Goal: Task Accomplishment & Management: Use online tool/utility

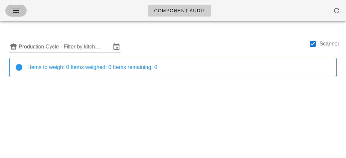
click at [16, 7] on icon "button" at bounding box center [16, 11] width 8 height 8
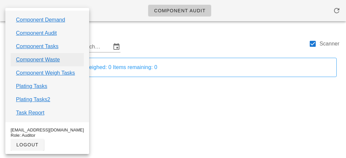
click at [24, 59] on link "Component Waste" at bounding box center [38, 60] width 44 height 8
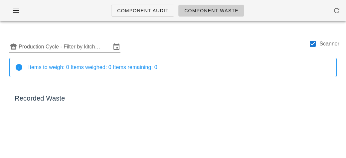
click at [40, 48] on input "Production Cycle - Filter by kitchen production schedules" at bounding box center [65, 47] width 92 height 11
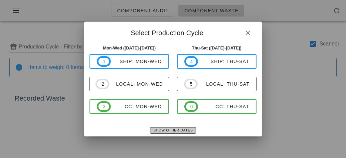
click at [158, 133] on button "Show Other Dates" at bounding box center [173, 130] width 46 height 7
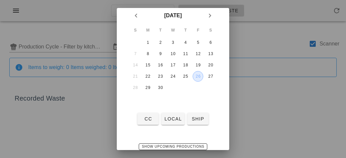
click at [196, 74] on div "26" at bounding box center [198, 76] width 10 height 5
click at [173, 122] on button "local" at bounding box center [172, 119] width 23 height 12
type input "local: Thu-Sat ([DATE]-[DATE])"
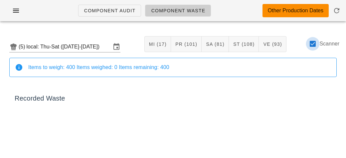
click at [311, 43] on div at bounding box center [312, 43] width 11 height 11
checkbox input "false"
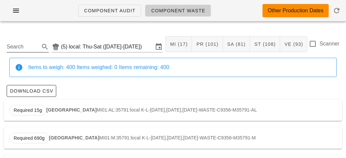
click at [19, 44] on input "Search" at bounding box center [23, 47] width 32 height 11
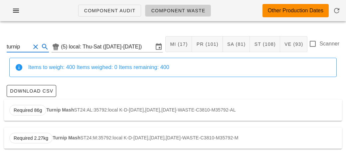
scroll to position [1, 0]
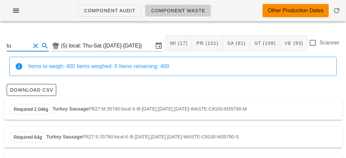
type input "t"
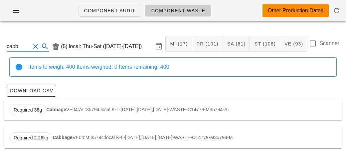
click at [64, 110] on strong "Cabbage" at bounding box center [56, 109] width 20 height 5
type input "VE04:AL:35794:local"
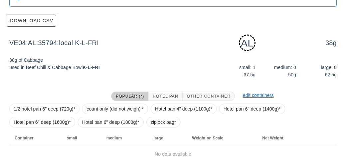
scroll to position [100, 0]
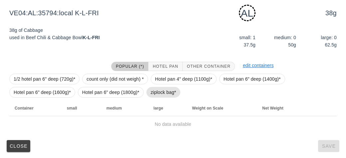
click at [158, 93] on span "ziplock bag*" at bounding box center [164, 92] width 26 height 10
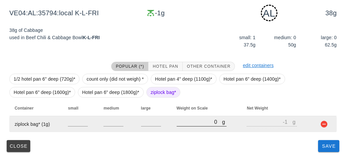
click at [194, 125] on input "0" at bounding box center [200, 122] width 46 height 9
type input "120"
type input "119"
type input "1230"
type input "1229"
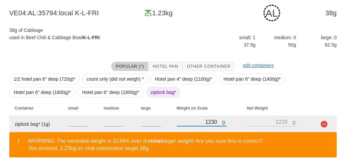
scroll to position [131, 0]
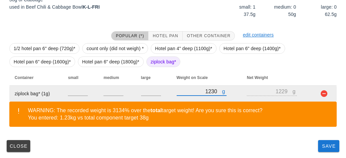
type input "1230"
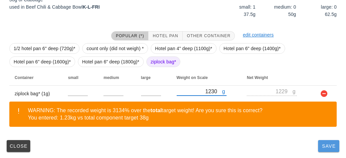
click at [329, 150] on button "Save" at bounding box center [328, 146] width 21 height 12
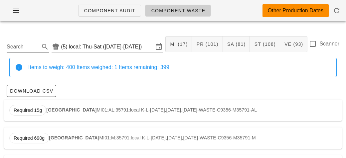
click at [26, 42] on input "Search" at bounding box center [23, 47] width 32 height 11
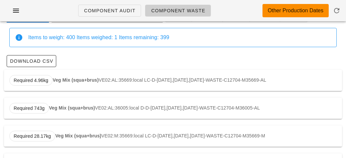
scroll to position [57, 0]
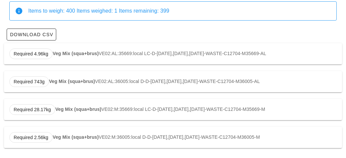
click at [59, 53] on strong "Veg Mix (squa+brus)" at bounding box center [76, 53] width 46 height 5
type input "VE02:AL:35669:local"
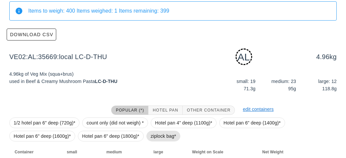
click at [157, 138] on span "ziplock bag*" at bounding box center [164, 136] width 26 height 10
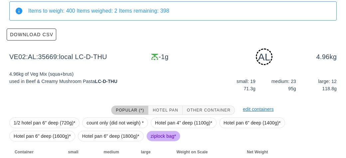
scroll to position [100, 0]
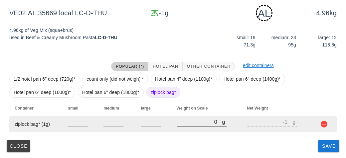
click at [187, 124] on input "0" at bounding box center [200, 122] width 46 height 9
type input "10"
type input "9"
type input "110"
type input "109"
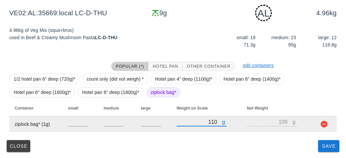
type input "1110"
type input "1109"
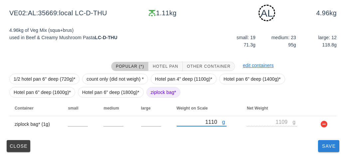
type input "1110"
click at [327, 150] on button "Save" at bounding box center [328, 146] width 21 height 12
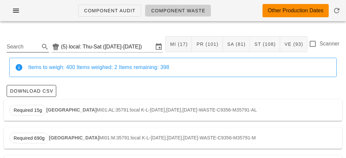
click at [21, 48] on input "Search" at bounding box center [23, 47] width 32 height 11
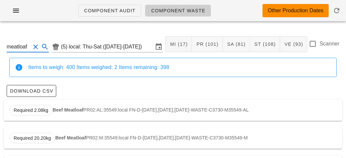
click at [51, 105] on div "Required 2.08kg Beef Meatloaf PR02:AL:35549:local FN-D-[DATE],[DATE],[DATE]-WAS…" at bounding box center [173, 110] width 338 height 21
type input "PR02:AL:35549:local"
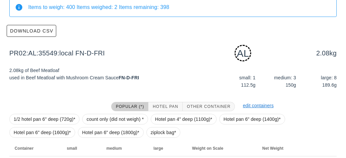
scroll to position [100, 0]
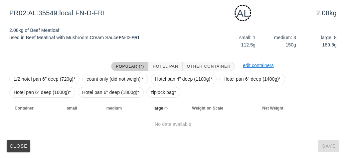
click at [161, 101] on th "large" at bounding box center [167, 108] width 39 height 16
click at [158, 95] on span "ziplock bag*" at bounding box center [164, 92] width 26 height 10
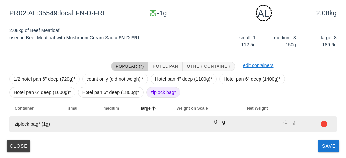
click at [186, 123] on input "0" at bounding box center [200, 122] width 46 height 9
type input "40"
type input "39"
type input "480"
type input "479"
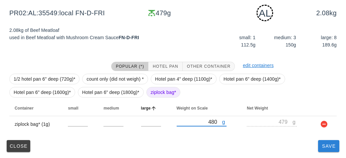
type input "480"
click at [326, 146] on span "Save" at bounding box center [328, 146] width 16 height 5
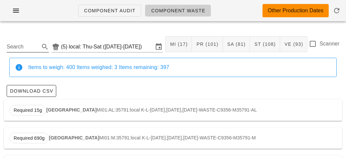
click at [14, 47] on input "Search" at bounding box center [23, 47] width 32 height 11
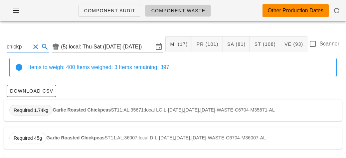
click at [52, 110] on span "Required 1.74kg" at bounding box center [30, 110] width 43 height 11
type input "ST11:AL:35671:local"
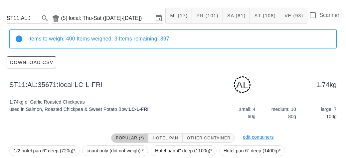
scroll to position [100, 0]
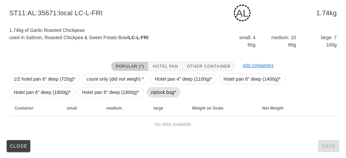
click at [151, 94] on span "ziplock bag*" at bounding box center [164, 92] width 26 height 10
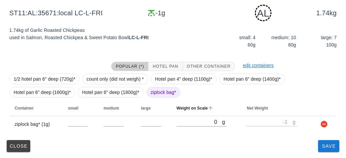
click at [191, 115] on th "Weight on Scale" at bounding box center [206, 108] width 70 height 16
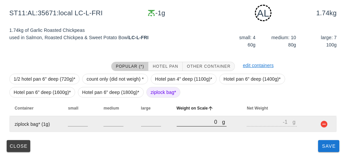
click at [194, 124] on input "0" at bounding box center [200, 122] width 46 height 9
type input "10"
type input "9"
type input "160"
type input "159"
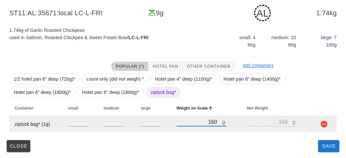
type input "1660"
type input "1659"
type input "1660"
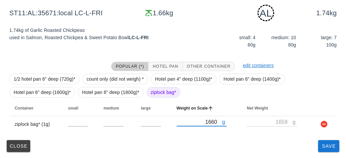
click at [325, 155] on div "ST11:AL:35671:local (5) local: Thu-Sat ([DATE]-[DATE]) MI (17) PR (101) SA (81)…" at bounding box center [173, 42] width 346 height 233
click at [330, 149] on button "Save" at bounding box center [328, 146] width 21 height 12
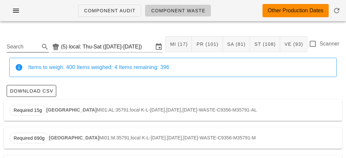
click at [25, 50] on input "Search" at bounding box center [23, 47] width 32 height 11
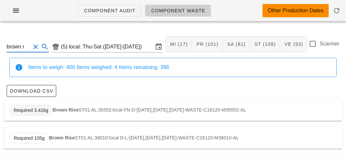
click at [37, 110] on span "Required 3.41kg" at bounding box center [31, 110] width 35 height 10
type input "ST01:AL:35552:local"
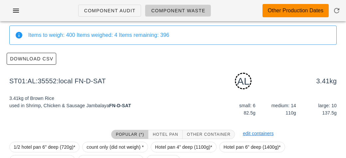
scroll to position [100, 0]
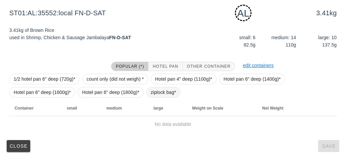
click at [168, 91] on span "ziplock bag*" at bounding box center [164, 92] width 26 height 10
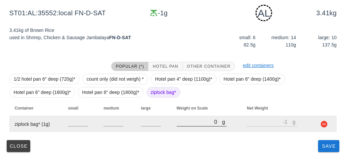
click at [191, 122] on input "0" at bounding box center [200, 122] width 46 height 9
type input "40"
type input "39"
type input "490"
type input "489"
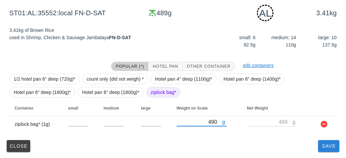
type input "490"
click at [319, 144] on button "Save" at bounding box center [328, 146] width 21 height 12
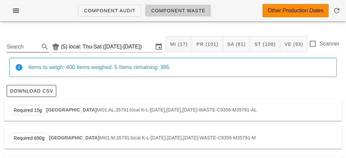
click at [15, 49] on input "Search" at bounding box center [23, 47] width 32 height 11
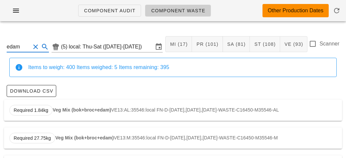
click at [66, 107] on div "Required 1.84kg Veg Mix (bok+broc+edam) VE13:AL:35546:local FN-D-[DATE],[DATE],…" at bounding box center [173, 110] width 338 height 21
type input "VE13:AL:35546:local"
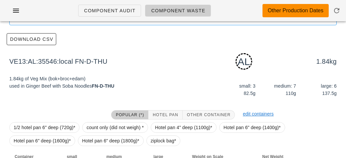
scroll to position [100, 0]
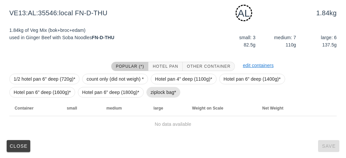
click at [156, 94] on span "ziplock bag*" at bounding box center [164, 92] width 26 height 10
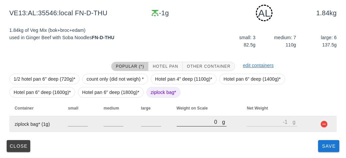
click at [194, 124] on input "0" at bounding box center [200, 122] width 46 height 9
type input "50"
type input "49"
type input "510"
type input "509"
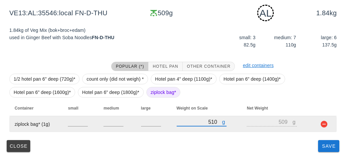
type input "510"
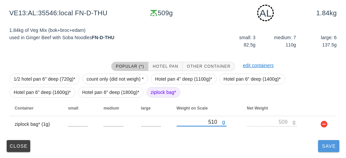
click at [330, 144] on span "Save" at bounding box center [328, 146] width 16 height 5
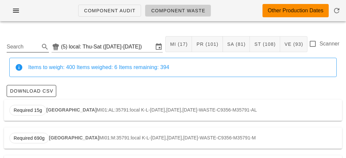
click at [13, 50] on input "Search" at bounding box center [23, 47] width 32 height 11
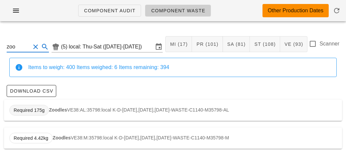
click at [38, 114] on span "Required 175g" at bounding box center [29, 110] width 31 height 10
type input "VE38:AL:35798:local"
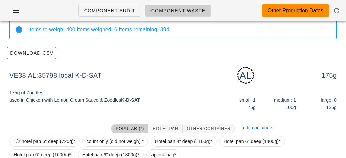
scroll to position [100, 0]
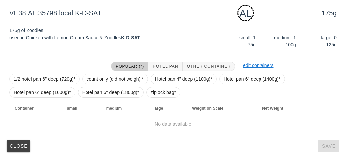
click at [147, 96] on div "1/2 hotel pan 6" deep (720g)* count only (did not weigh) * Hotel pan 4" deep (1…" at bounding box center [172, 85] width 327 height 29
click at [155, 101] on th "large" at bounding box center [167, 108] width 39 height 16
click at [155, 88] on span "ziplock bag*" at bounding box center [164, 92] width 26 height 10
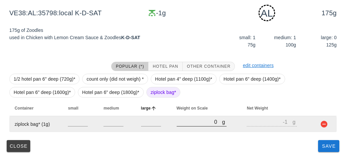
click at [194, 122] on input "0" at bounding box center [200, 122] width 46 height 9
type input "30"
type input "29"
type input "370"
type input "369"
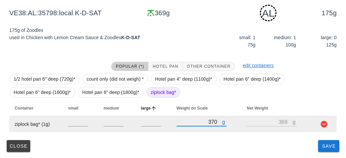
type input "370"
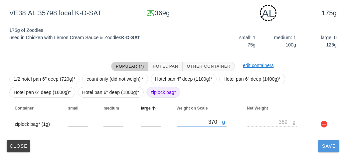
click at [328, 150] on button "Save" at bounding box center [328, 146] width 21 height 12
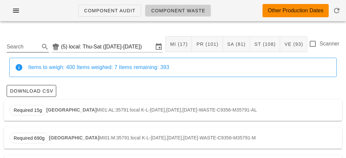
click at [15, 44] on input "Search" at bounding box center [23, 47] width 32 height 11
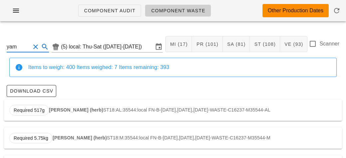
click at [47, 106] on div "Required 517g Yam Hashbrowns (herb) ST18:AL:35544:local FN-B-[DATE],[DATE],[DAT…" at bounding box center [173, 110] width 338 height 21
type input "ST18:AL:35544:local"
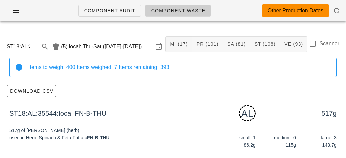
scroll to position [100, 0]
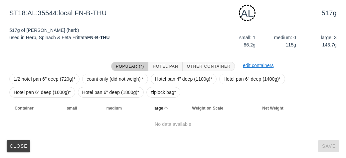
click at [156, 101] on th "large" at bounding box center [167, 108] width 39 height 16
click at [159, 95] on span "ziplock bag*" at bounding box center [164, 92] width 26 height 10
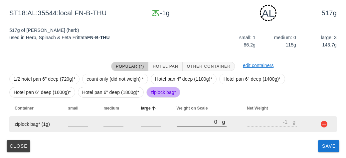
click at [189, 120] on input "0" at bounding box center [200, 122] width 46 height 9
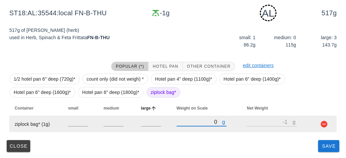
type input "10"
type input "9"
type input "180"
type input "179"
type input "1850"
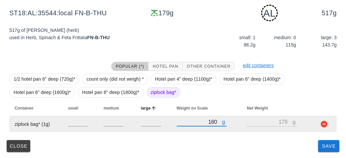
type input "1849"
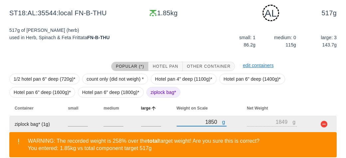
scroll to position [131, 0]
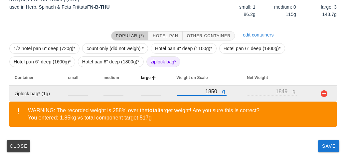
type input "1850"
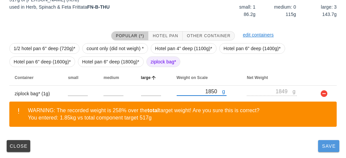
click at [322, 148] on span "Save" at bounding box center [328, 146] width 16 height 5
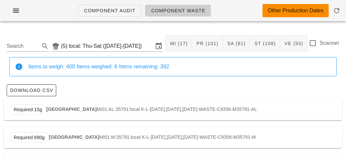
scroll to position [2, 0]
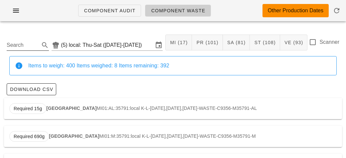
click at [15, 42] on input "Search" at bounding box center [23, 45] width 32 height 11
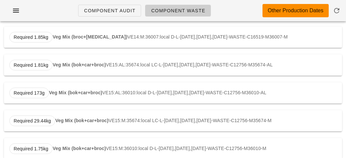
scroll to position [153, 0]
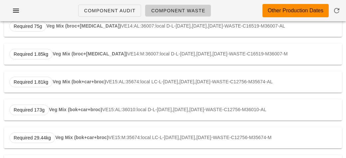
click at [58, 79] on strong "Veg Mix (bok+car+broc)" at bounding box center [79, 81] width 53 height 5
type input "VE15:AL:35674:local"
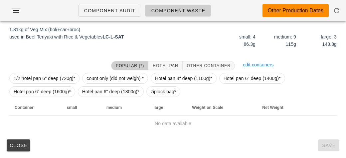
scroll to position [100, 0]
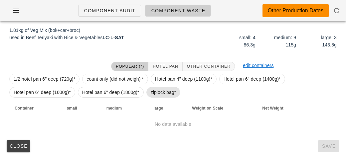
click at [155, 93] on span "ziplock bag*" at bounding box center [164, 92] width 26 height 10
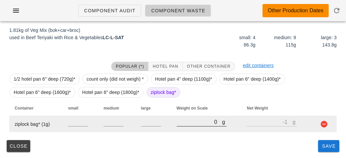
click at [187, 121] on input "0" at bounding box center [200, 122] width 46 height 9
type input "10"
type input "9"
type input "160"
type input "159"
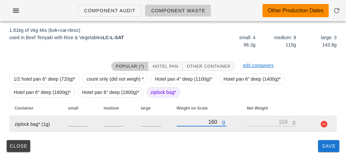
type input "1600"
type input "1599"
type input "1600"
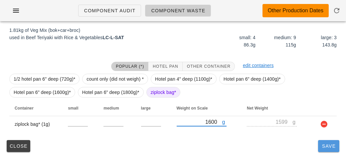
click at [325, 149] on button "Save" at bounding box center [328, 146] width 21 height 12
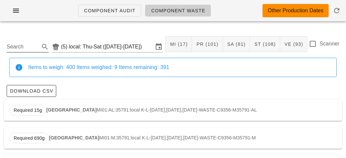
click at [20, 50] on input "Search" at bounding box center [23, 47] width 32 height 11
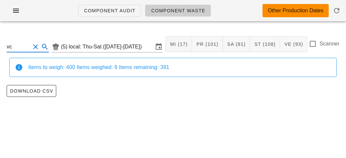
type input "v"
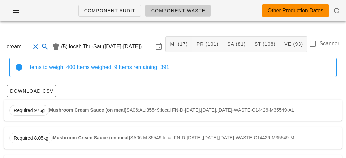
click at [53, 109] on strong "Mushroom Cream Sauce (on meal)" at bounding box center [87, 109] width 77 height 5
type input "SA06:AL:35549:local"
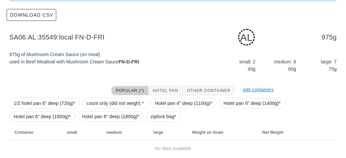
scroll to position [100, 0]
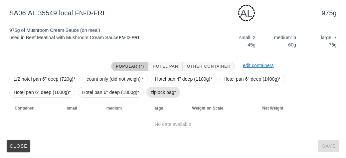
click at [163, 93] on span "ziplock bag*" at bounding box center [164, 92] width 26 height 10
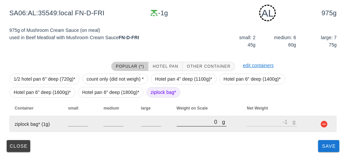
click at [198, 123] on input "0" at bounding box center [200, 122] width 46 height 9
type input "50"
type input "49"
type input "590"
type input "589"
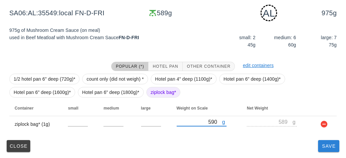
type input "590"
click at [329, 147] on span "Save" at bounding box center [328, 146] width 16 height 5
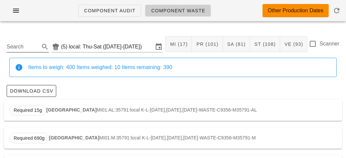
click at [14, 49] on input "Search" at bounding box center [23, 47] width 32 height 11
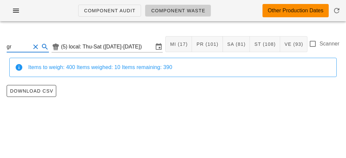
type input "g"
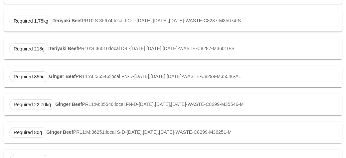
scroll to position [531, 0]
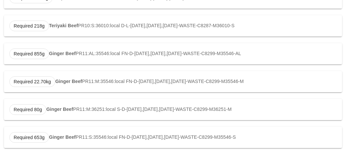
click at [74, 83] on strong "Ginger Beef" at bounding box center [68, 81] width 27 height 5
type input "PR11:M:35546:local"
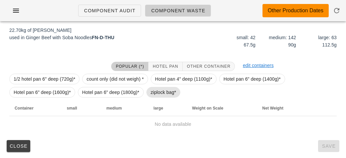
click at [161, 94] on span "ziplock bag*" at bounding box center [164, 92] width 26 height 10
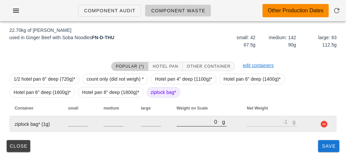
click at [183, 120] on input "0" at bounding box center [200, 122] width 46 height 9
type input "30"
type input "29"
type input "390"
type input "389"
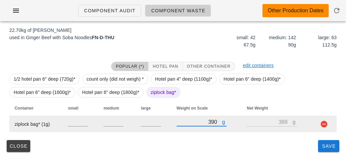
type input "3910"
type input "3909"
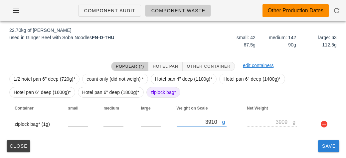
type input "3910"
click at [320, 151] on button "Save" at bounding box center [328, 146] width 21 height 12
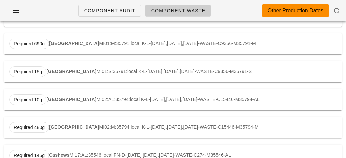
type input "PR11:M:35546:local"
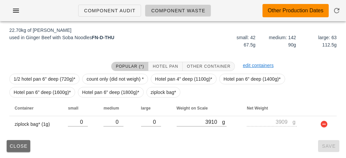
click at [14, 148] on span "Close" at bounding box center [18, 146] width 18 height 5
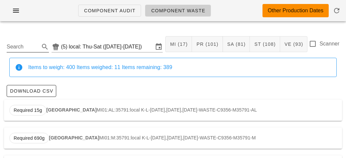
click at [19, 49] on input "Search" at bounding box center [23, 47] width 32 height 11
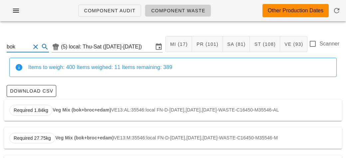
click at [58, 110] on strong "Veg Mix (bok+broc+edam)" at bounding box center [82, 109] width 59 height 5
type input "VE13:AL:35546:local"
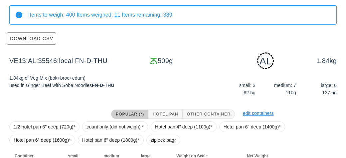
scroll to position [100, 0]
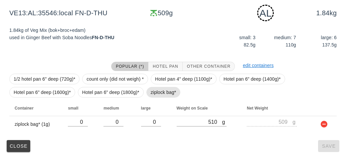
click at [154, 92] on span "ziplock bag*" at bounding box center [164, 92] width 26 height 10
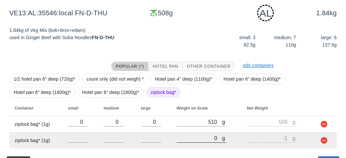
click at [201, 140] on input "0" at bounding box center [200, 138] width 46 height 9
type input "10"
type input "9"
type input "150"
type input "149"
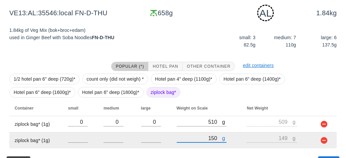
type input "1530"
type input "1529"
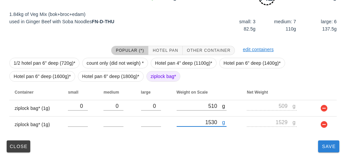
type input "1530"
click at [327, 148] on span "Save" at bounding box center [328, 146] width 16 height 5
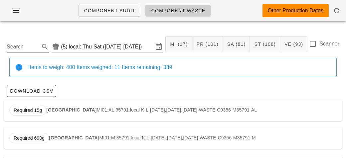
click at [19, 43] on input "Search" at bounding box center [23, 47] width 32 height 11
type input "VE13:AL:35546:local"
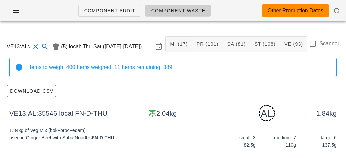
scroll to position [116, 0]
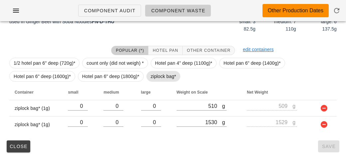
click at [156, 77] on span "ziplock bag*" at bounding box center [164, 76] width 26 height 10
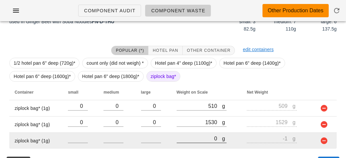
click at [195, 139] on input "0" at bounding box center [200, 138] width 46 height 9
type input "20"
type input "19"
type input "200"
type input "199"
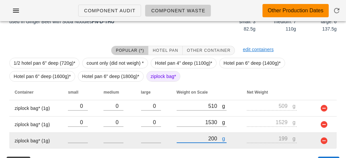
type input "2060"
type input "2059"
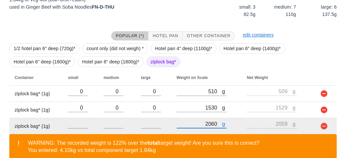
scroll to position [132, 0]
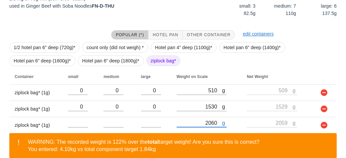
type input "2060"
click at [153, 59] on span "ziplock bag*" at bounding box center [164, 61] width 26 height 10
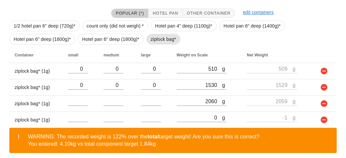
scroll to position [180, 0]
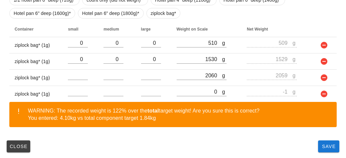
click at [196, 110] on div "WARNING: The recorded weight is 122% over the total target weight! Are you sure…" at bounding box center [179, 114] width 303 height 15
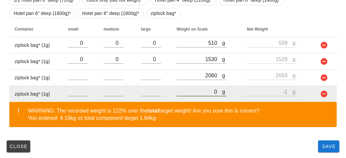
click at [191, 89] on input "0" at bounding box center [200, 91] width 46 height 9
type input "90"
type input "89"
type input "930"
type input "929"
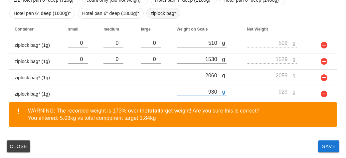
type input "930"
click at [162, 14] on span "ziplock bag*" at bounding box center [164, 13] width 26 height 10
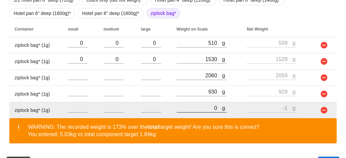
click at [197, 110] on input "0" at bounding box center [200, 108] width 46 height 9
type input "120"
type input "119"
type input "1290"
type input "1289"
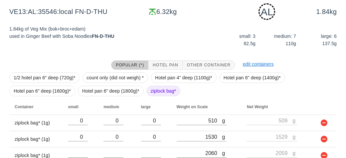
scroll to position [196, 0]
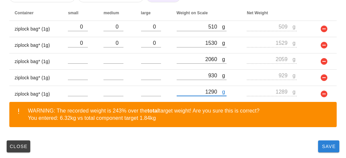
type input "1290"
click at [333, 150] on button "Save" at bounding box center [328, 147] width 21 height 12
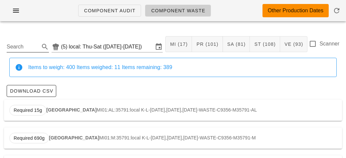
click at [19, 47] on input "Search" at bounding box center [23, 47] width 32 height 11
click at [61, 109] on strong "Veg Mix (squa+brus)" at bounding box center [76, 109] width 46 height 5
type input "VE02:AL:35669:local"
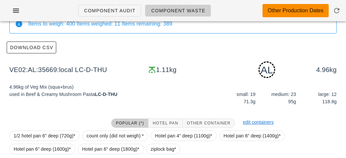
scroll to position [100, 0]
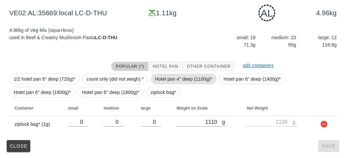
click at [159, 83] on span "Hotel pan 4" deep (1100g)*" at bounding box center [183, 79] width 57 height 10
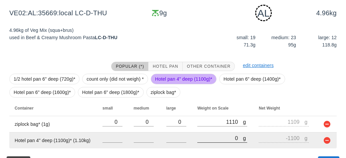
click at [201, 136] on input "0" at bounding box center [220, 138] width 46 height 9
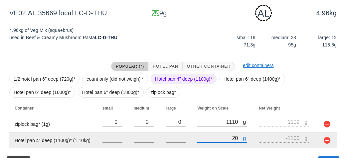
type input "210"
type input "-890"
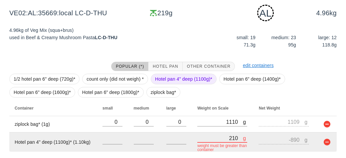
type input "2120"
type input "1020"
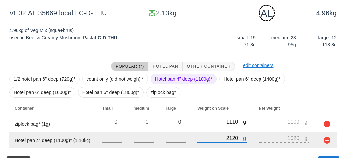
scroll to position [116, 0]
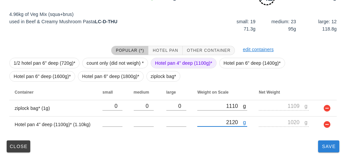
type input "2120"
click at [331, 151] on button "Save" at bounding box center [328, 147] width 21 height 12
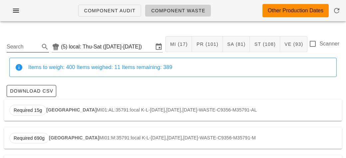
click at [19, 42] on input "Search" at bounding box center [23, 47] width 32 height 11
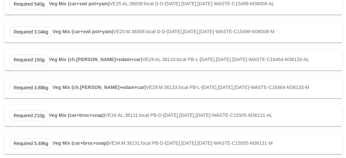
scroll to position [364, 0]
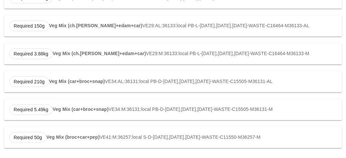
click at [91, 83] on strong "Veg Mix (car+broc+snap)" at bounding box center [77, 81] width 56 height 5
type input "VE34:AL:36131:local"
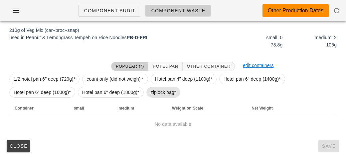
click at [159, 94] on span "ziplock bag*" at bounding box center [164, 92] width 26 height 10
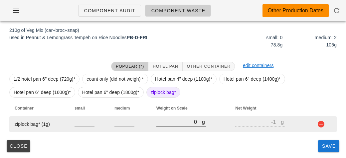
click at [181, 125] on input "0" at bounding box center [179, 122] width 46 height 9
type input "50"
type input "49"
type input "540"
type input "539"
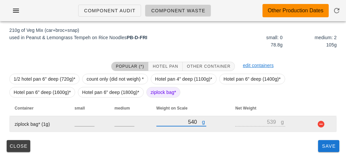
type input "540"
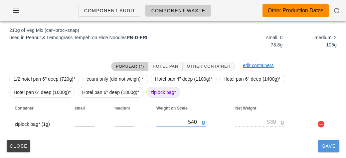
click at [332, 152] on button "Save" at bounding box center [328, 146] width 21 height 12
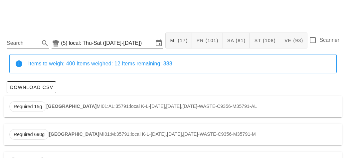
scroll to position [4, 0]
click at [15, 42] on input "Search" at bounding box center [23, 43] width 32 height 11
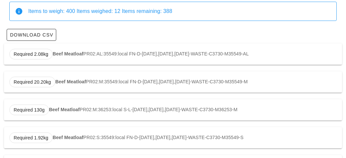
scroll to position [57, 0]
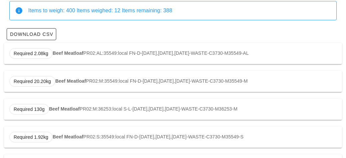
click at [56, 53] on strong "Beef Meatloaf" at bounding box center [68, 53] width 31 height 5
type input "PR02:AL:35549:local"
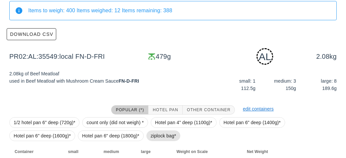
click at [148, 137] on span "ziplock bag*" at bounding box center [163, 136] width 34 height 11
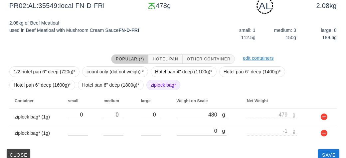
scroll to position [116, 0]
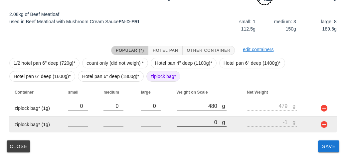
click at [188, 123] on input "0" at bounding box center [200, 122] width 46 height 9
type input "10"
type input "9"
type input "180"
type input "179"
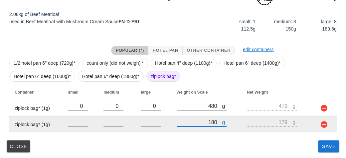
type input "1860"
type input "1859"
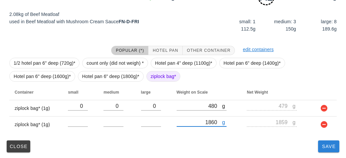
type input "1860"
click at [323, 151] on button "Save" at bounding box center [328, 147] width 21 height 12
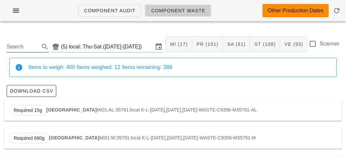
click at [9, 49] on input "Search" at bounding box center [23, 47] width 32 height 11
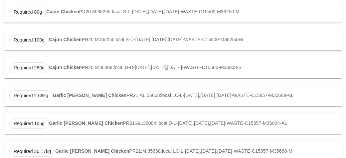
click at [63, 93] on strong "Garlic [PERSON_NAME] Chicken" at bounding box center [90, 95] width 74 height 5
type input "PR21:AL:35668:local"
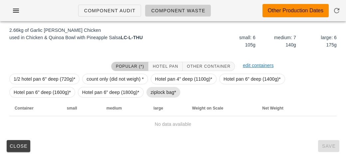
click at [146, 90] on span "ziplock bag*" at bounding box center [163, 92] width 34 height 11
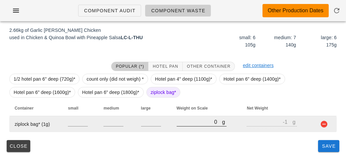
click at [182, 124] on input "0" at bounding box center [200, 122] width 46 height 9
type input "40"
type input "39"
type input "420"
type input "419"
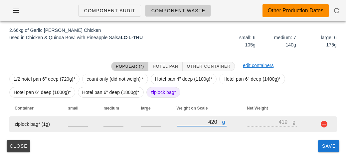
type input "4220"
type input "4219"
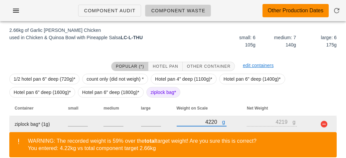
scroll to position [131, 0]
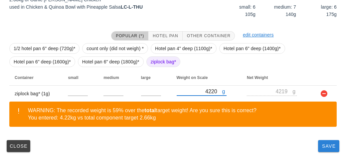
type input "4220"
click at [327, 147] on span "Save" at bounding box center [328, 146] width 16 height 5
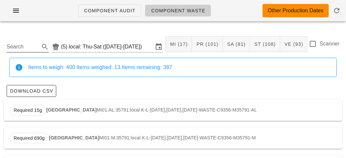
click at [18, 44] on input "Search" at bounding box center [23, 47] width 32 height 11
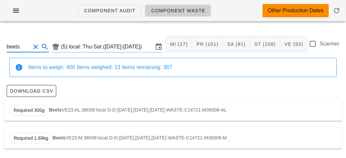
scroll to position [1, 0]
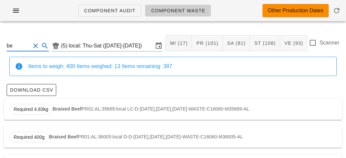
type input "b"
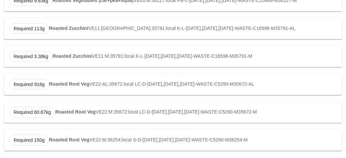
scroll to position [643, 0]
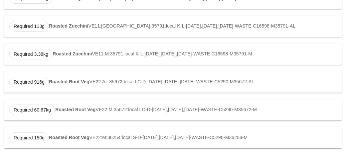
click at [85, 82] on strong "Roasted Root Veg" at bounding box center [69, 81] width 40 height 5
type input "VE22:AL:35672:local"
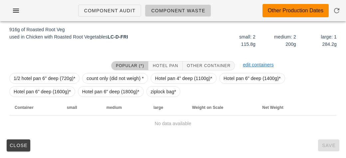
scroll to position [100, 0]
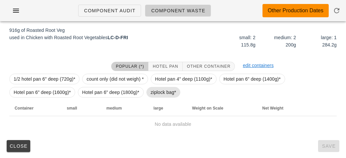
click at [161, 91] on span "ziplock bag*" at bounding box center [164, 92] width 26 height 10
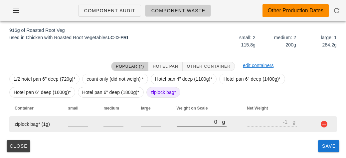
click at [189, 124] on input "0" at bounding box center [200, 122] width 46 height 9
type input "40"
type input "39"
type input "400"
type input "399"
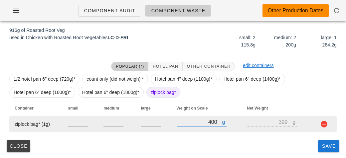
type input "4060"
type input "4059"
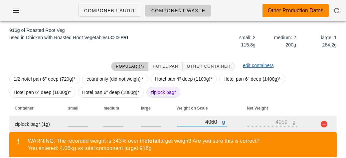
scroll to position [131, 0]
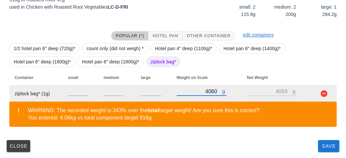
type input "4060"
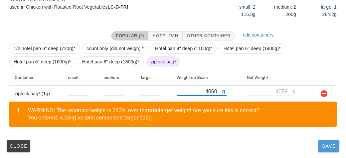
click at [330, 144] on span "Save" at bounding box center [328, 146] width 16 height 5
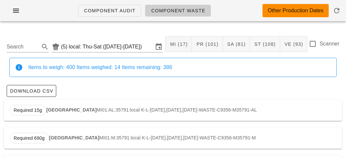
scroll to position [1, 0]
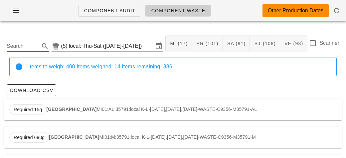
click at [19, 47] on input "Search" at bounding box center [23, 46] width 32 height 11
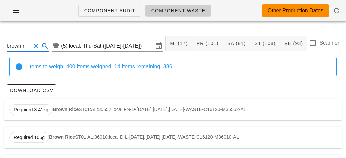
scroll to position [16, 0]
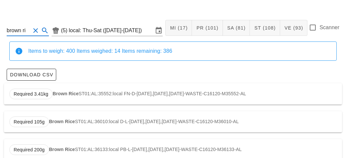
click at [102, 88] on div "Required 3.41kg Brown Rice ST01:AL:35552:local FN-D-[DATE],[DATE],[DATE]-WASTE-…" at bounding box center [173, 93] width 338 height 21
type input "ST01:AL:35552:local"
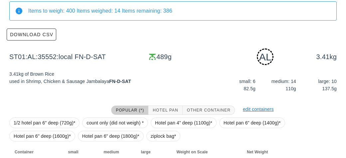
scroll to position [100, 0]
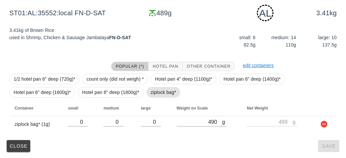
click at [166, 90] on span "ziplock bag*" at bounding box center [164, 92] width 26 height 10
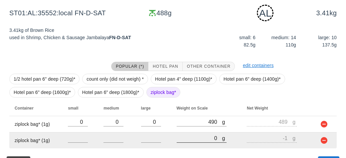
click at [202, 141] on input "0" at bounding box center [200, 138] width 46 height 9
type input "10"
type input "9"
type input "170"
type input "169"
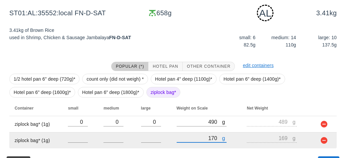
type input "1710"
type input "1709"
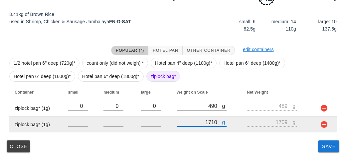
type input "1710"
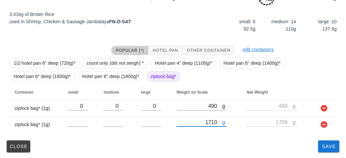
click at [323, 155] on div "ST01:AL:35552:local (5) local: Thu-Sat ([DATE]-[DATE]) MI (17) PR (101) SA (81)…" at bounding box center [173, 34] width 346 height 249
click at [325, 148] on span "Save" at bounding box center [328, 146] width 16 height 5
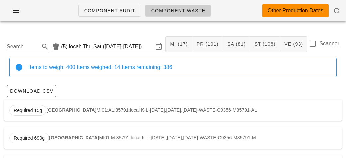
click at [19, 50] on input "Search" at bounding box center [23, 47] width 32 height 11
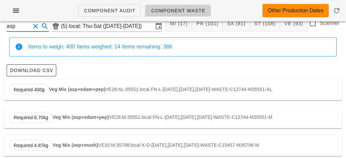
scroll to position [57, 0]
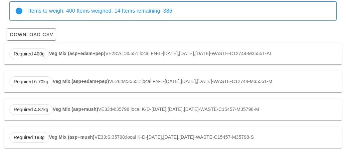
click at [62, 108] on strong "Veg Mix (asp+mush)" at bounding box center [76, 109] width 46 height 5
type input "VE33:M:35798:local"
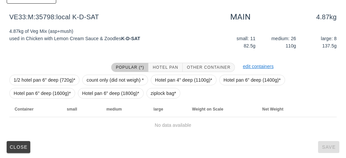
scroll to position [94, 0]
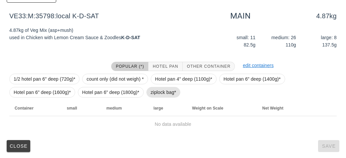
click at [154, 89] on span "ziplock bag*" at bounding box center [164, 92] width 26 height 10
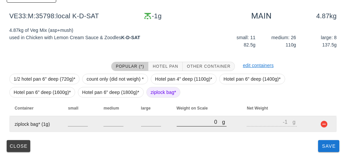
click at [184, 120] on input "0" at bounding box center [200, 122] width 46 height 9
type input "40"
type input "39"
type input "440"
type input "439"
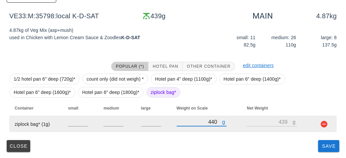
type input "440"
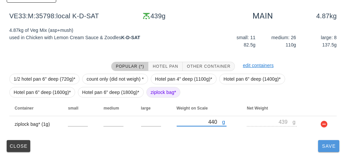
click at [323, 151] on button "Save" at bounding box center [328, 146] width 21 height 12
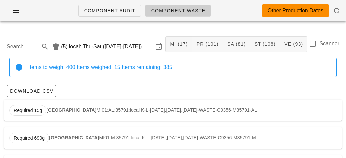
click at [7, 43] on input "Search" at bounding box center [23, 47] width 32 height 11
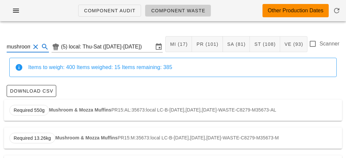
scroll to position [0, 1]
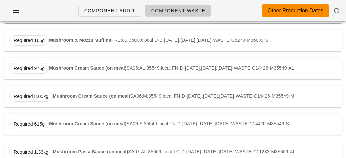
click at [70, 67] on strong "Mushroom Cream Sauce (on meal)" at bounding box center [87, 67] width 77 height 5
type input "SA06:AL:35549:local"
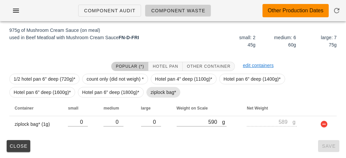
click at [157, 95] on span "ziplock bag*" at bounding box center [164, 92] width 26 height 10
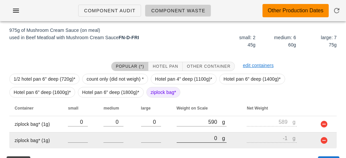
click at [191, 139] on input "0" at bounding box center [200, 138] width 46 height 9
type input "90"
type input "89"
type input "910"
type input "909"
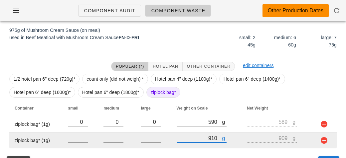
scroll to position [116, 0]
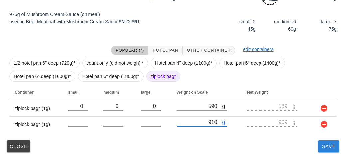
type input "910"
click at [320, 145] on button "Save" at bounding box center [328, 147] width 21 height 12
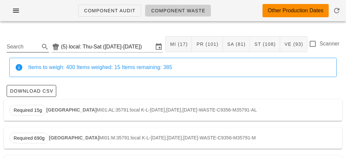
click at [26, 45] on input "Search" at bounding box center [23, 47] width 32 height 11
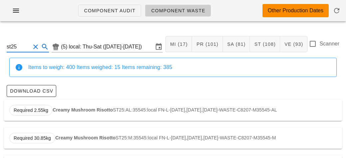
click at [63, 113] on div "Required 2.55kg Creamy Mushroom Risotto ST25:AL:35545:local FN-L-[DATE],[DATE],…" at bounding box center [173, 110] width 338 height 21
type input "ST25:AL:35545:local"
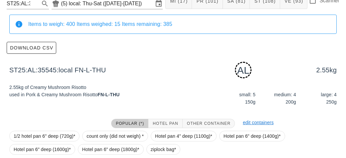
scroll to position [100, 0]
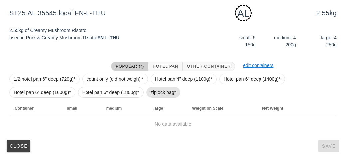
click at [151, 92] on span "ziplock bag*" at bounding box center [164, 92] width 26 height 10
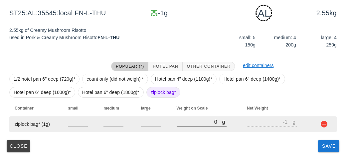
click at [191, 124] on input "0" at bounding box center [200, 122] width 46 height 9
type input "40"
type input "39"
type input "430"
type input "429"
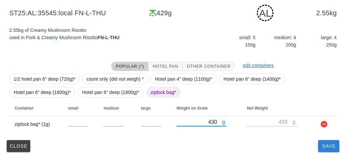
type input "430"
click at [333, 148] on span "Save" at bounding box center [328, 146] width 16 height 5
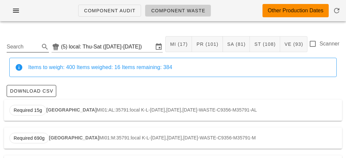
click at [24, 47] on input "Search" at bounding box center [23, 47] width 32 height 11
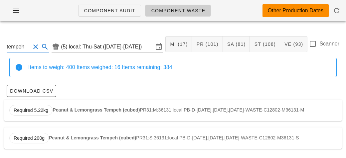
scroll to position [8, 0]
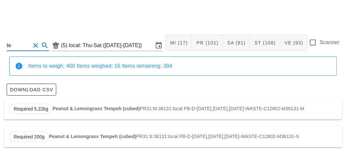
type input "t"
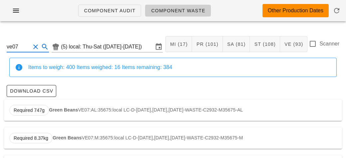
click at [52, 111] on strong "Green Beans" at bounding box center [63, 109] width 29 height 5
type input "VE07:AL:35675:local"
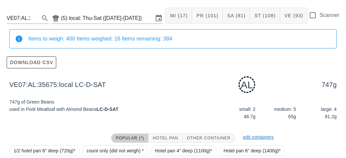
scroll to position [100, 0]
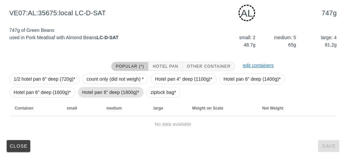
click at [143, 93] on span "Hotel pan 6" deep (1800g)*" at bounding box center [111, 92] width 66 height 11
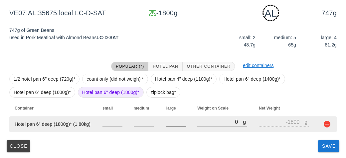
click at [169, 122] on input "number" at bounding box center [176, 122] width 20 height 9
click at [323, 124] on button "button" at bounding box center [327, 124] width 8 height 8
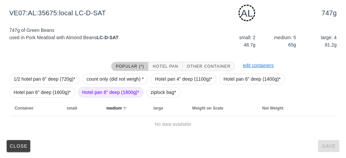
click at [146, 101] on th "medium" at bounding box center [124, 108] width 47 height 16
click at [162, 96] on span "ziplock bag*" at bounding box center [164, 92] width 26 height 10
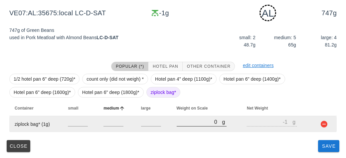
click at [193, 122] on input "0" at bounding box center [200, 122] width 46 height 9
type input "60"
type input "59"
type input "640"
type input "639"
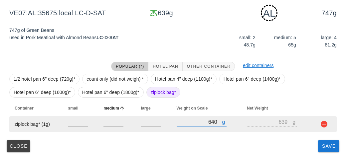
type input "640"
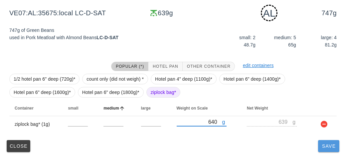
click at [323, 148] on span "Save" at bounding box center [328, 146] width 16 height 5
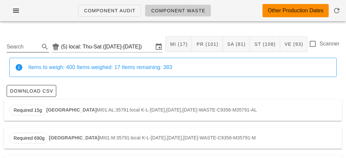
click at [31, 44] on input "Search" at bounding box center [23, 47] width 32 height 11
click at [59, 100] on div "Required 101g Cauliflower Rice Pilaf VE05:AL:35791:local K-L-[DATE],[DATE],[DAT…" at bounding box center [173, 110] width 338 height 21
type input "VE05:AL:35791:local"
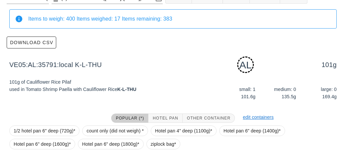
scroll to position [100, 0]
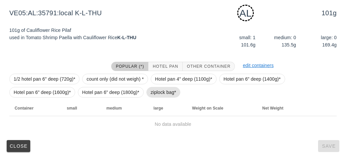
click at [151, 91] on span "ziplock bag*" at bounding box center [164, 92] width 26 height 10
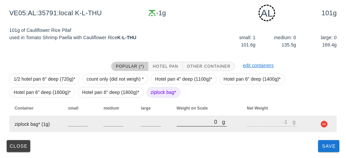
click at [192, 123] on input "0" at bounding box center [200, 122] width 46 height 9
type input "30"
type input "29"
type input "350"
type input "349"
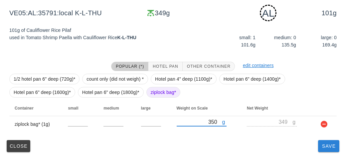
type input "350"
click at [324, 145] on span "Save" at bounding box center [328, 146] width 16 height 5
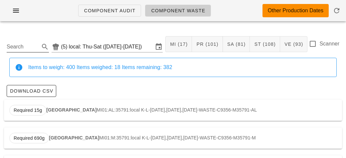
click at [21, 44] on input "Search" at bounding box center [23, 47] width 32 height 11
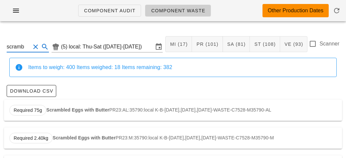
click at [51, 104] on div "Required 75g Scrambled Eggs with Butter PR23:AL:35790:local K-B-[DATE],[DATE],[…" at bounding box center [173, 110] width 338 height 21
type input "PR23:AL:35790:local"
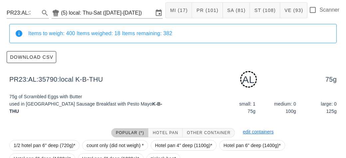
scroll to position [100, 0]
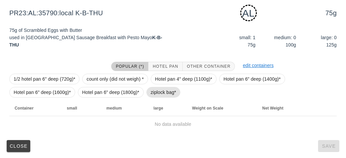
click at [154, 90] on span "ziplock bag*" at bounding box center [164, 92] width 26 height 10
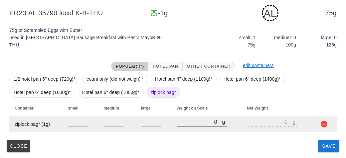
click at [185, 124] on input "0" at bounding box center [200, 122] width 46 height 9
type input "50"
type input "49"
type input "560"
type input "559"
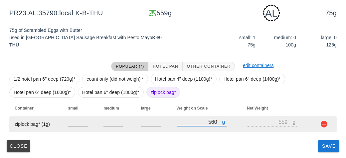
type input "560"
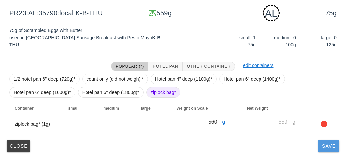
click at [325, 146] on span "Save" at bounding box center [328, 146] width 16 height 5
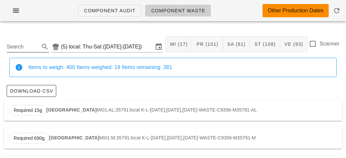
click at [12, 43] on input "Search" at bounding box center [23, 47] width 32 height 11
click at [62, 111] on strong "Rice Noodles" at bounding box center [64, 109] width 30 height 5
type input "ST29:AL:36131:local"
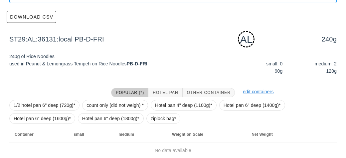
scroll to position [74, 0]
click at [162, 121] on span "ziplock bag*" at bounding box center [164, 118] width 26 height 10
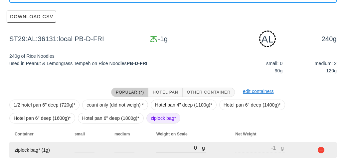
click at [182, 148] on input "0" at bounding box center [179, 148] width 46 height 9
type input "130"
type input "129"
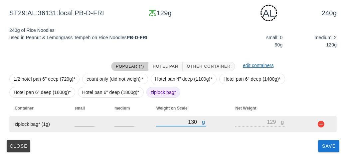
type input "130"
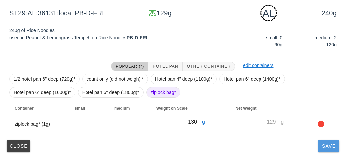
click at [327, 151] on button "Save" at bounding box center [328, 146] width 21 height 12
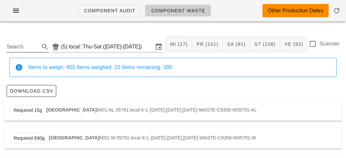
click at [21, 48] on input "Search" at bounding box center [23, 47] width 32 height 11
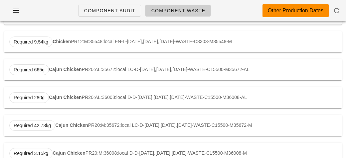
click at [53, 67] on strong "Cajun Chicken" at bounding box center [65, 69] width 33 height 5
type input "PR20:AL:35672:local"
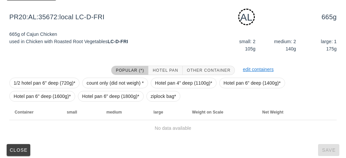
scroll to position [100, 0]
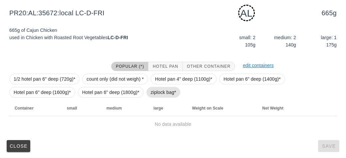
click at [157, 91] on span "ziplock bag*" at bounding box center [164, 92] width 26 height 10
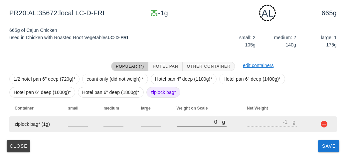
click at [189, 122] on input "0" at bounding box center [200, 122] width 46 height 9
type input "40"
type input "39"
type input "490"
type input "489"
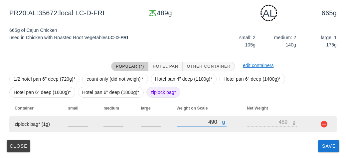
type input "490"
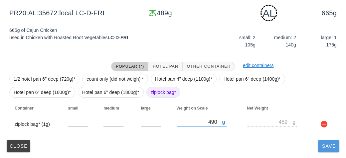
click at [323, 149] on button "Save" at bounding box center [328, 146] width 21 height 12
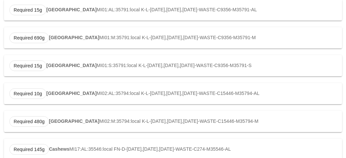
click at [329, 145] on div "Required 145g Cashews MI17:AL:35546:local FN-D-[DATE],[DATE],[DATE]-WASTE-C274-…" at bounding box center [173, 149] width 338 height 21
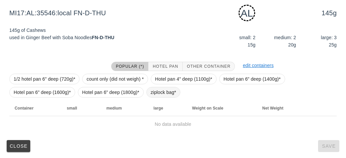
click at [165, 89] on span "ziplock bag*" at bounding box center [164, 92] width 26 height 10
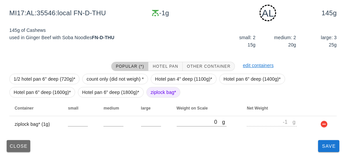
click at [26, 146] on span "Close" at bounding box center [18, 146] width 18 height 5
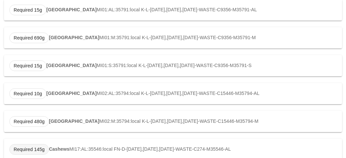
click at [14, 146] on span "Required 145g" at bounding box center [29, 150] width 31 height 10
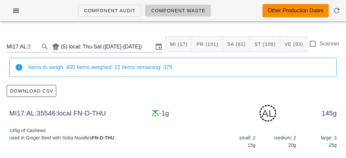
scroll to position [100, 0]
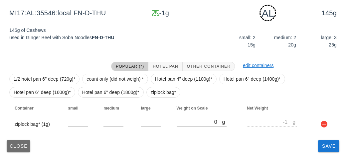
click at [11, 147] on span "Close" at bounding box center [18, 146] width 18 height 5
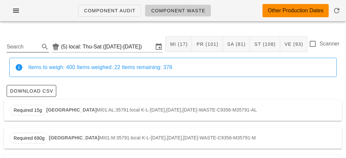
click at [25, 48] on input "Search" at bounding box center [23, 47] width 32 height 11
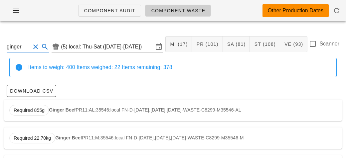
click at [54, 114] on div "Required 855g Ginger Beef PR11:AL:35546:local FN-D-[DATE],[DATE],[DATE]-WASTE-C…" at bounding box center [173, 110] width 338 height 21
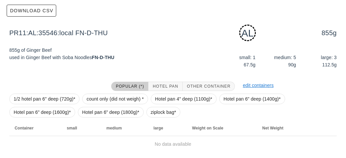
scroll to position [100, 0]
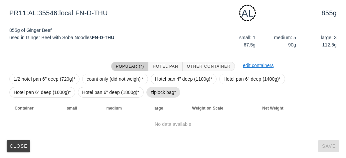
click at [155, 90] on span "ziplock bag*" at bounding box center [164, 92] width 26 height 10
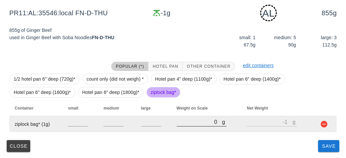
click at [190, 124] on input "0" at bounding box center [200, 122] width 46 height 9
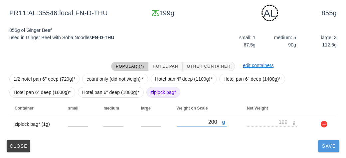
click at [326, 144] on span "Save" at bounding box center [328, 146] width 16 height 5
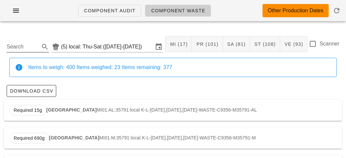
click at [16, 49] on input "Search" at bounding box center [23, 47] width 32 height 11
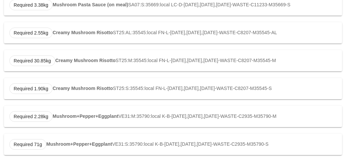
scroll to position [475, 0]
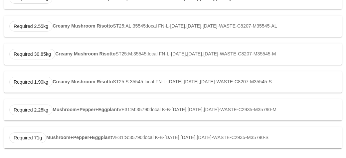
click at [61, 105] on div "Required 2.28kg Mushroom+Pepper+Eggplant VE31:M:35790:local K-B-[DATE],[DATE],[…" at bounding box center [173, 109] width 338 height 21
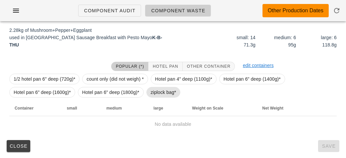
click at [153, 89] on span "ziplock bag*" at bounding box center [164, 92] width 26 height 10
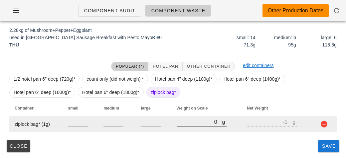
click at [193, 120] on input "0" at bounding box center [200, 122] width 46 height 9
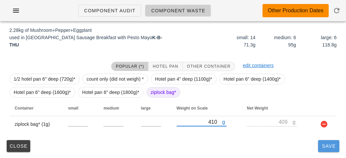
click at [322, 151] on button "Save" at bounding box center [328, 146] width 21 height 12
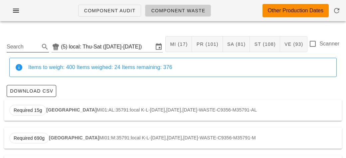
click at [18, 45] on input "Search" at bounding box center [23, 47] width 32 height 11
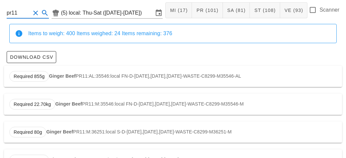
scroll to position [57, 0]
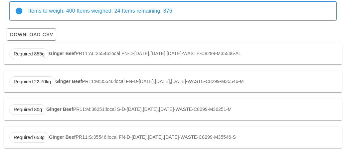
click at [87, 137] on div "Required 653g Ginger Beef PR11:S:35546:local FN-D-[DATE],[DATE],[DATE]-WASTE-C8…" at bounding box center [173, 137] width 338 height 21
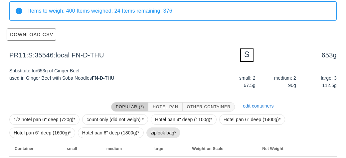
click at [173, 132] on span "ziplock bag*" at bounding box center [164, 133] width 26 height 10
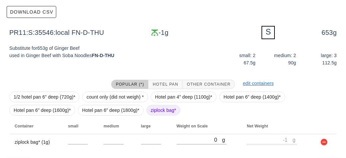
scroll to position [97, 0]
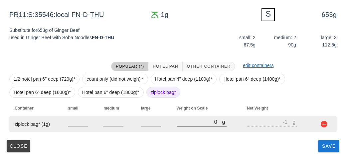
click at [184, 125] on input "0" at bounding box center [200, 122] width 46 height 9
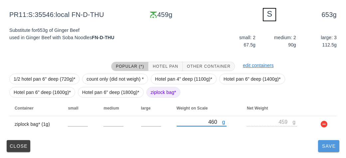
click at [327, 149] on button "Save" at bounding box center [328, 146] width 21 height 12
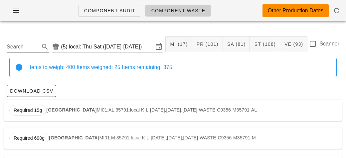
click at [25, 44] on input "Search" at bounding box center [23, 47] width 32 height 11
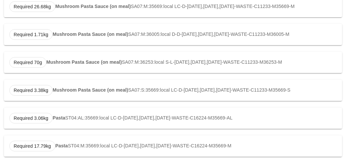
click at [57, 116] on strong "Pasta" at bounding box center [59, 117] width 13 height 5
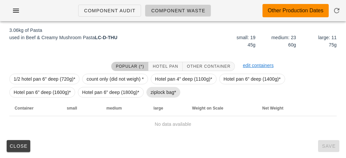
click at [162, 93] on span "ziplock bag*" at bounding box center [164, 92] width 26 height 10
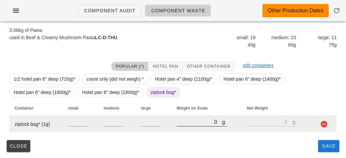
click at [190, 123] on input "0" at bounding box center [200, 122] width 46 height 9
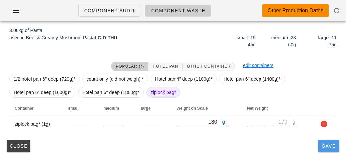
click at [327, 151] on button "Save" at bounding box center [328, 146] width 21 height 12
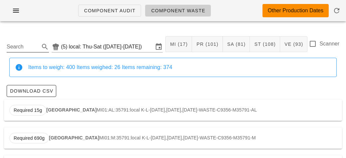
click at [21, 47] on input "Search" at bounding box center [23, 47] width 32 height 11
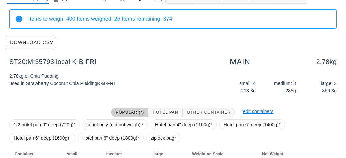
scroll to position [94, 0]
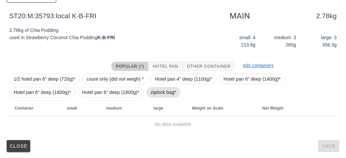
click at [152, 91] on span "ziplock bag*" at bounding box center [164, 92] width 26 height 10
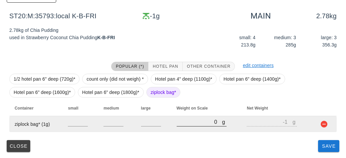
click at [195, 124] on input "0" at bounding box center [200, 122] width 46 height 9
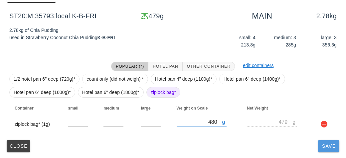
click at [334, 146] on span "Save" at bounding box center [328, 146] width 16 height 5
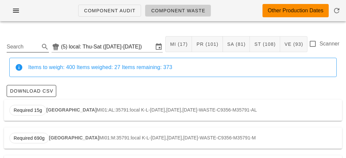
click at [13, 46] on input "Search" at bounding box center [23, 47] width 32 height 11
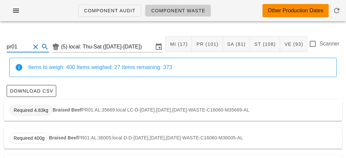
click at [52, 109] on span "Required 4.83kg" at bounding box center [30, 110] width 43 height 11
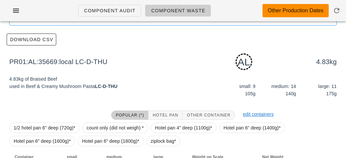
scroll to position [100, 0]
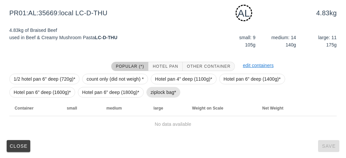
click at [161, 93] on span "ziplock bag*" at bounding box center [164, 92] width 26 height 10
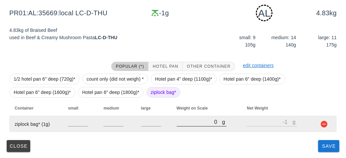
click at [195, 123] on input "0" at bounding box center [200, 122] width 46 height 9
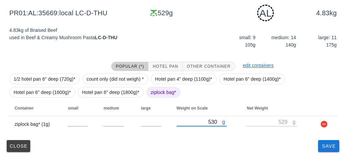
click at [323, 155] on div "PR01:AL:35669:local (5) local: Thu-Sat ([DATE]-[DATE]) MI (17) PR (101) SA (81)…" at bounding box center [173, 42] width 346 height 233
click at [324, 149] on button "Save" at bounding box center [328, 146] width 21 height 12
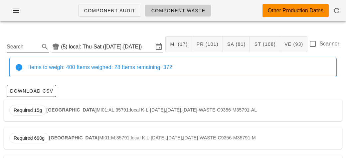
click at [21, 48] on input "Search" at bounding box center [23, 47] width 32 height 11
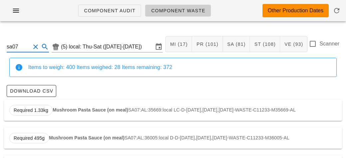
click at [62, 110] on strong "Mushroom Pasta Sauce (on meal)" at bounding box center [90, 109] width 75 height 5
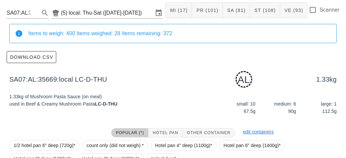
scroll to position [100, 0]
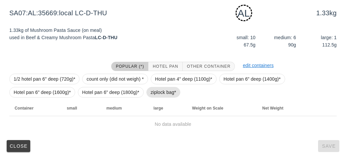
click at [156, 91] on span "ziplock bag*" at bounding box center [164, 92] width 26 height 10
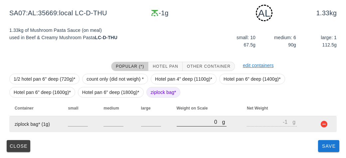
click at [182, 118] on input "0" at bounding box center [200, 122] width 46 height 9
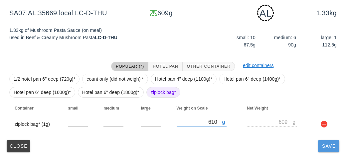
click at [327, 148] on span "Save" at bounding box center [328, 146] width 16 height 5
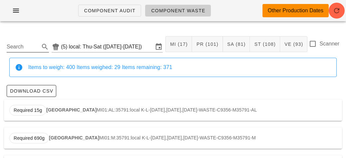
click at [25, 44] on input "Search" at bounding box center [23, 47] width 32 height 11
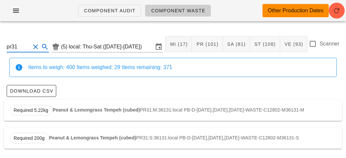
click at [57, 110] on strong "Peanut & Lemongrass Tempeh (cubed)" at bounding box center [96, 109] width 87 height 5
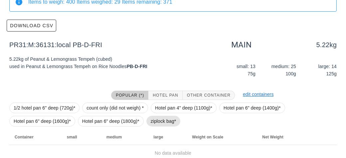
click at [158, 119] on span "ziplock bag*" at bounding box center [164, 121] width 26 height 10
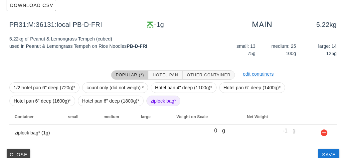
scroll to position [94, 0]
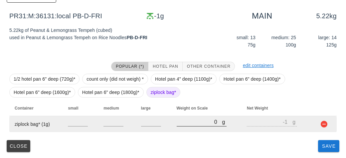
click at [191, 124] on input "0" at bounding box center [200, 122] width 46 height 9
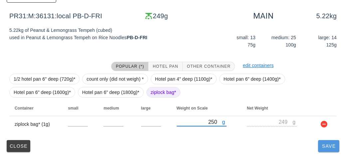
click at [329, 150] on button "Save" at bounding box center [328, 146] width 21 height 12
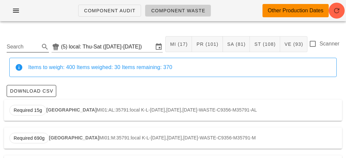
click at [10, 50] on input "Search" at bounding box center [23, 47] width 32 height 11
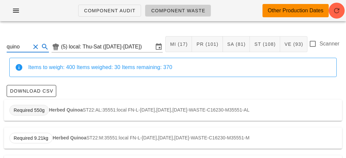
click at [44, 113] on span "Required 550g" at bounding box center [29, 110] width 40 height 11
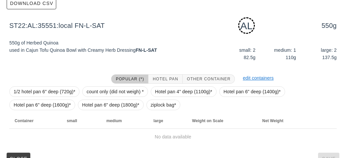
scroll to position [100, 0]
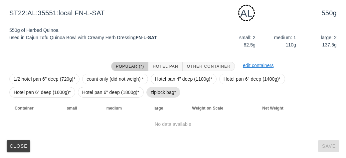
click at [152, 97] on span "ziplock bag*" at bounding box center [164, 92] width 26 height 10
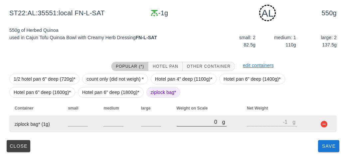
click at [189, 125] on input "0" at bounding box center [200, 122] width 46 height 9
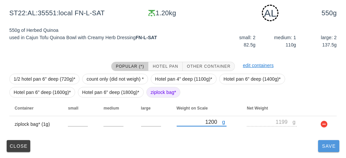
click at [327, 147] on span "Save" at bounding box center [328, 146] width 16 height 5
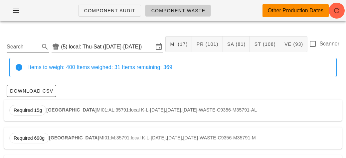
click at [22, 44] on input "Search" at bounding box center [23, 47] width 32 height 11
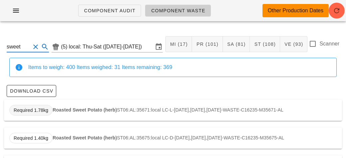
click at [52, 110] on span "Required 1.78kg" at bounding box center [30, 110] width 43 height 11
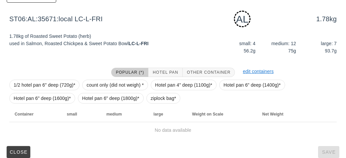
scroll to position [100, 0]
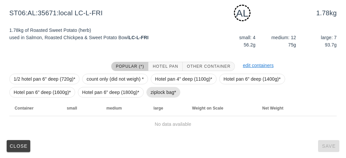
click at [155, 91] on span "ziplock bag*" at bounding box center [164, 92] width 26 height 10
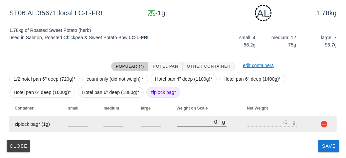
click at [183, 125] on input "0" at bounding box center [200, 122] width 46 height 9
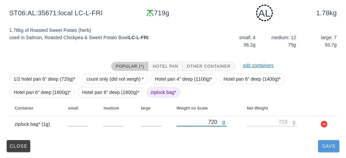
click at [325, 150] on button "Save" at bounding box center [328, 146] width 21 height 12
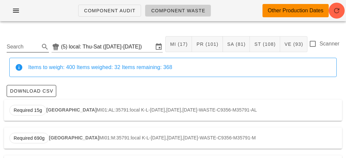
click at [16, 38] on div "Search" at bounding box center [28, 45] width 42 height 15
click at [15, 50] on input "Search" at bounding box center [23, 47] width 32 height 11
click at [55, 101] on div "Required 87g Smoked Paprika Shrimp PR08:AL:35791:local K-L-[DATE],[DATE],[DATE]…" at bounding box center [173, 110] width 338 height 21
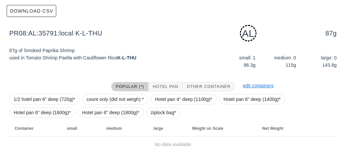
scroll to position [100, 0]
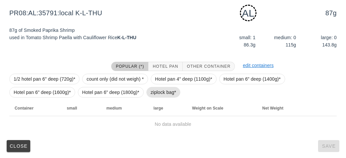
click at [153, 92] on span "ziplock bag*" at bounding box center [164, 92] width 26 height 10
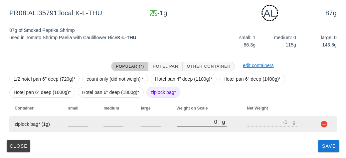
click at [185, 125] on input "0" at bounding box center [200, 122] width 46 height 9
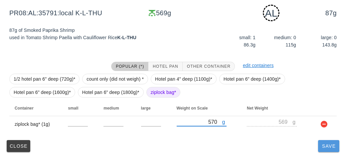
click at [327, 149] on button "Save" at bounding box center [328, 146] width 21 height 12
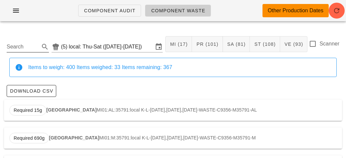
click at [14, 46] on input "Search" at bounding box center [23, 47] width 32 height 11
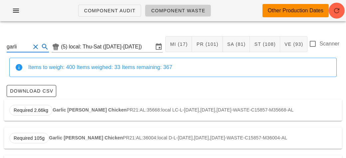
click at [61, 110] on strong "Garlic [PERSON_NAME] Chicken" at bounding box center [90, 109] width 74 height 5
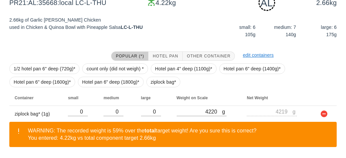
scroll to position [131, 0]
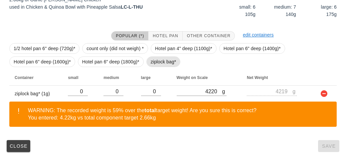
click at [148, 65] on span "ziplock bag*" at bounding box center [163, 62] width 34 height 11
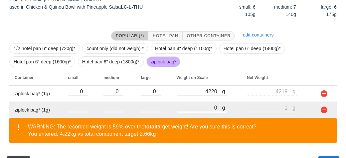
click at [191, 105] on input "0" at bounding box center [200, 107] width 46 height 9
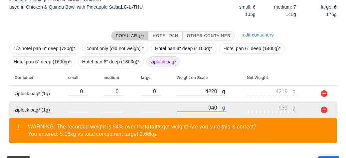
scroll to position [147, 0]
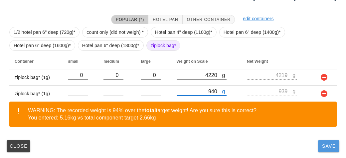
click at [321, 152] on button "Save" at bounding box center [328, 146] width 21 height 12
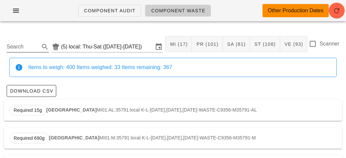
click at [14, 50] on input "Search" at bounding box center [23, 47] width 32 height 11
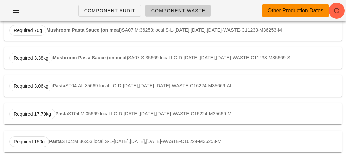
click at [63, 86] on strong "Pasta" at bounding box center [59, 85] width 13 height 5
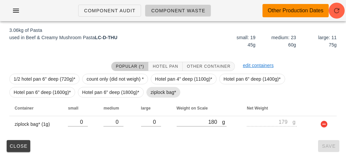
click at [161, 92] on span "ziplock bag*" at bounding box center [164, 92] width 26 height 10
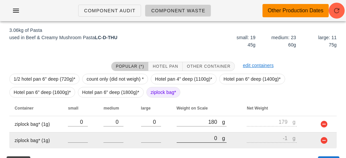
click at [196, 136] on input "0" at bounding box center [200, 138] width 46 height 9
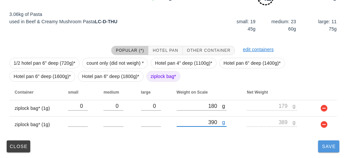
click at [330, 147] on span "Save" at bounding box center [328, 146] width 16 height 5
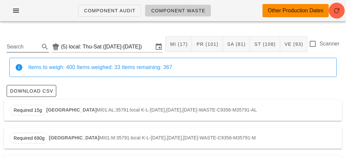
click at [21, 46] on input "Search" at bounding box center [23, 47] width 32 height 11
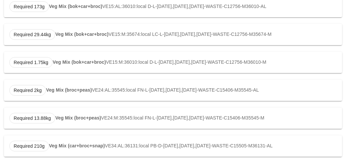
click at [56, 89] on strong "Veg Mix (broc+peas)" at bounding box center [69, 89] width 46 height 5
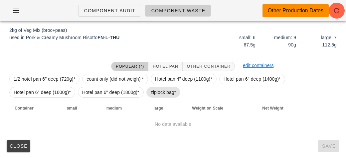
click at [155, 92] on span "ziplock bag*" at bounding box center [164, 92] width 26 height 10
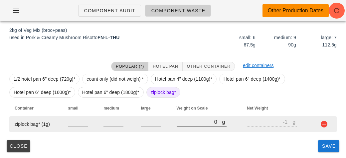
click at [182, 125] on input "0" at bounding box center [200, 122] width 46 height 9
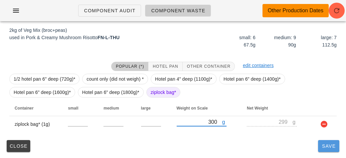
click at [330, 151] on button "Save" at bounding box center [328, 146] width 21 height 12
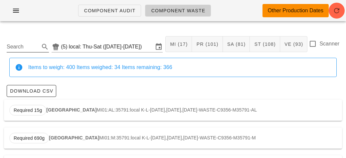
click at [14, 49] on input "Search" at bounding box center [23, 47] width 32 height 11
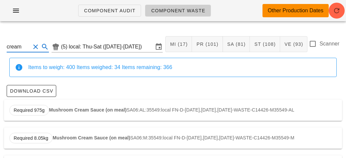
click at [66, 110] on strong "Mushroom Cream Sauce (on meal)" at bounding box center [87, 109] width 77 height 5
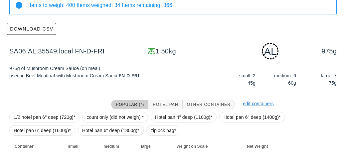
scroll to position [116, 0]
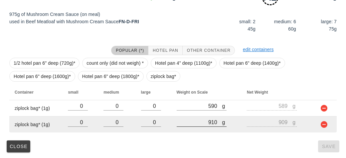
click at [186, 121] on input "910" at bounding box center [200, 122] width 46 height 9
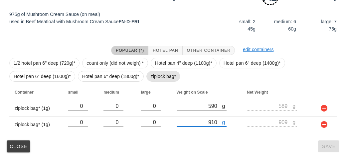
click at [157, 79] on span "ziplock bag*" at bounding box center [164, 76] width 26 height 10
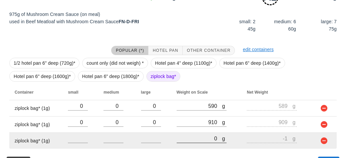
click at [197, 139] on input "0" at bounding box center [200, 138] width 46 height 9
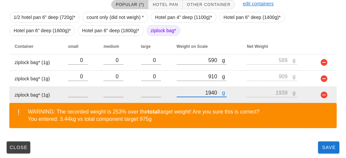
scroll to position [163, 0]
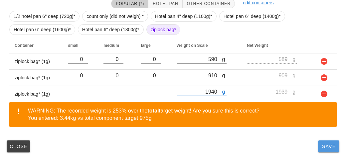
click at [325, 145] on span "Save" at bounding box center [328, 146] width 16 height 5
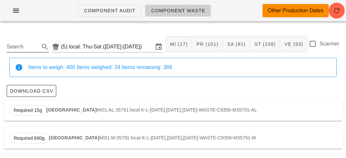
click at [18, 49] on input "Search" at bounding box center [23, 47] width 32 height 11
click at [52, 115] on div "Required 2.20kg Salt & Pepper Salmon PR17:AL:35671:local LC-L-[DATE],[DATE],[DA…" at bounding box center [173, 110] width 338 height 21
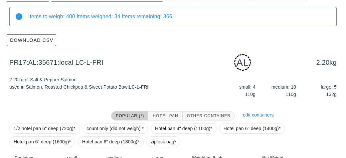
scroll to position [100, 0]
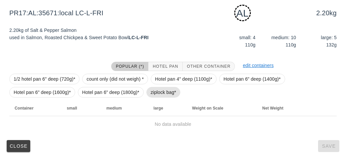
click at [153, 92] on span "ziplock bag*" at bounding box center [164, 92] width 26 height 10
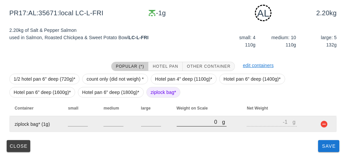
click at [192, 124] on input "0" at bounding box center [200, 122] width 46 height 9
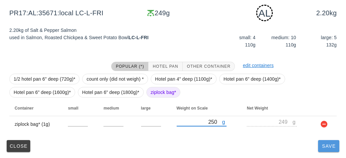
click at [319, 149] on button "Save" at bounding box center [328, 146] width 21 height 12
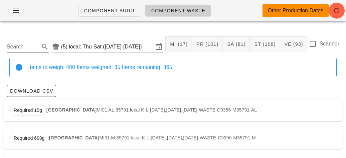
click at [18, 45] on input "Search" at bounding box center [23, 47] width 32 height 11
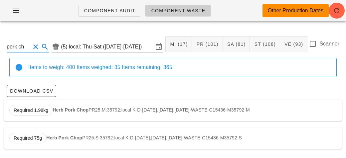
scroll to position [1, 0]
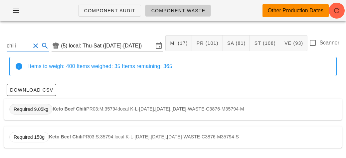
click at [46, 112] on span "Required 9.05kg" at bounding box center [31, 109] width 35 height 10
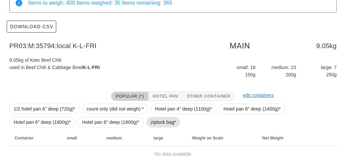
click at [151, 119] on span "ziplock bag*" at bounding box center [164, 122] width 26 height 10
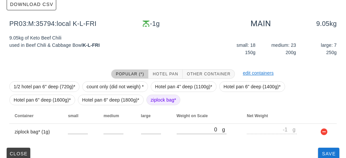
scroll to position [94, 0]
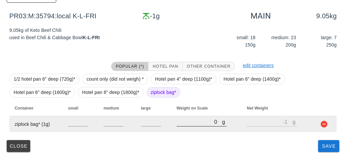
click at [179, 124] on input "0" at bounding box center [200, 122] width 46 height 9
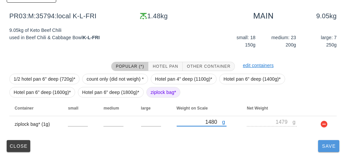
click at [332, 147] on span "Save" at bounding box center [328, 146] width 16 height 5
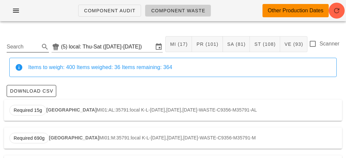
click at [17, 44] on input "Search" at bounding box center [23, 47] width 32 height 11
click at [60, 109] on strong "Salt & Pepper Salmon" at bounding box center [77, 109] width 49 height 5
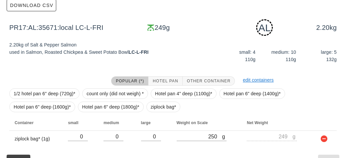
scroll to position [100, 0]
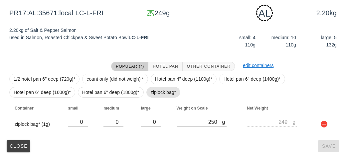
click at [154, 93] on span "ziplock bag*" at bounding box center [164, 92] width 26 height 10
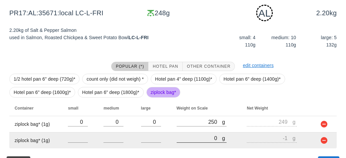
click at [195, 138] on input "0" at bounding box center [200, 138] width 46 height 9
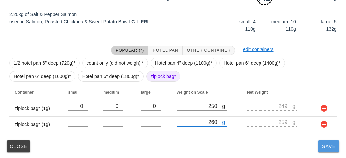
click at [334, 151] on button "Save" at bounding box center [328, 147] width 21 height 12
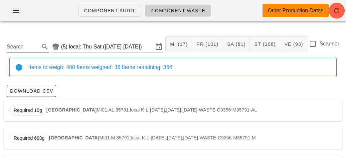
click at [10, 46] on input "Search" at bounding box center [23, 47] width 32 height 11
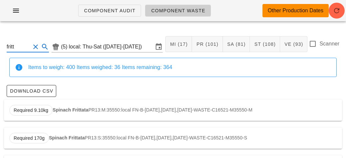
click at [64, 105] on div "Required 9.10kg Spinach Frittata PR13:M:35550:local FN-B-[DATE],[DATE],[DATE]-W…" at bounding box center [173, 110] width 338 height 21
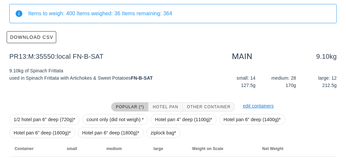
scroll to position [94, 0]
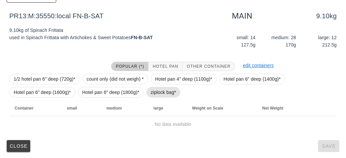
click at [160, 96] on span "ziplock bag*" at bounding box center [164, 92] width 26 height 10
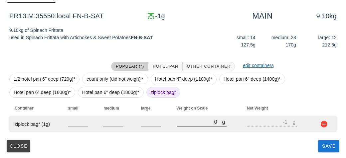
click at [188, 124] on input "0" at bounding box center [200, 122] width 46 height 9
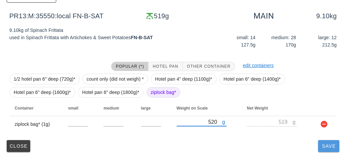
click at [328, 147] on span "Save" at bounding box center [328, 146] width 16 height 5
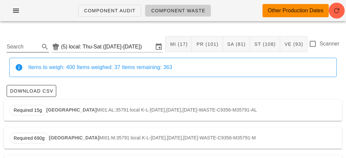
click at [19, 46] on input "Search" at bounding box center [23, 47] width 32 height 11
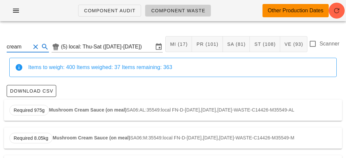
click at [68, 107] on strong "Mushroom Cream Sauce (on meal)" at bounding box center [87, 109] width 77 height 5
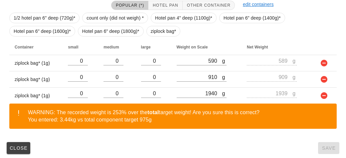
scroll to position [163, 0]
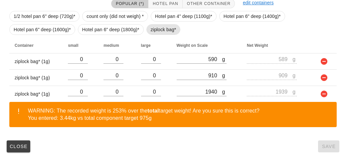
click at [160, 30] on span "ziplock bag*" at bounding box center [164, 30] width 26 height 10
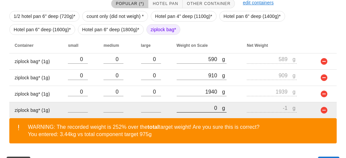
click at [201, 108] on input "0" at bounding box center [200, 108] width 46 height 9
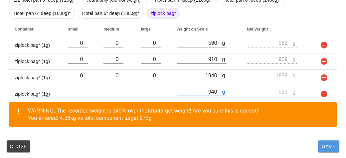
click at [334, 151] on button "Save" at bounding box center [328, 147] width 21 height 12
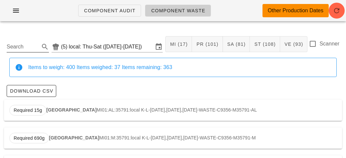
click at [18, 44] on input "Search" at bounding box center [23, 47] width 32 height 11
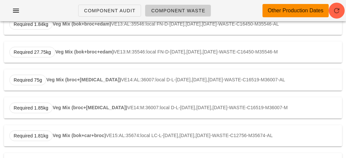
scroll to position [83, 0]
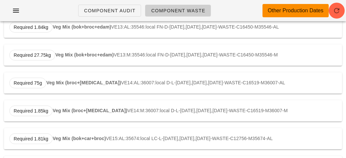
click at [57, 84] on strong "Veg Mix (broc+[MEDICAL_DATA])" at bounding box center [83, 82] width 74 height 5
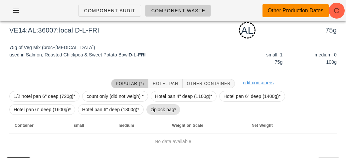
click at [156, 108] on span "ziplock bag*" at bounding box center [164, 110] width 26 height 10
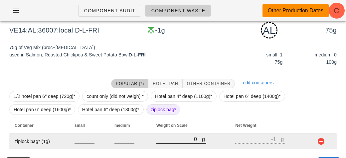
click at [189, 148] on div at bounding box center [181, 147] width 50 height 5
click at [169, 139] on input "0" at bounding box center [179, 139] width 46 height 9
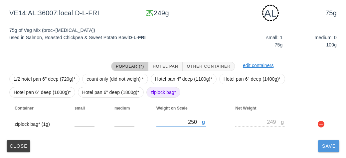
click at [328, 152] on button "Save" at bounding box center [328, 146] width 21 height 12
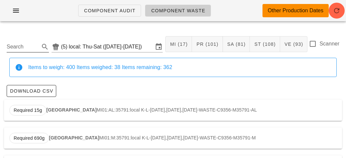
click at [15, 47] on input "Search" at bounding box center [23, 47] width 32 height 11
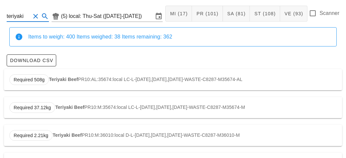
scroll to position [70, 0]
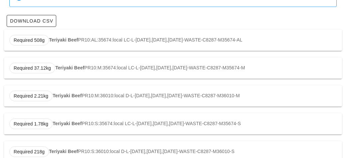
click at [100, 65] on div "Required 37.12kg Teriyaki Beef PR10:M:35674:local LC-L-[DATE],[DATE],[DATE]-WAS…" at bounding box center [173, 68] width 338 height 21
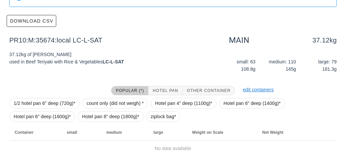
scroll to position [94, 0]
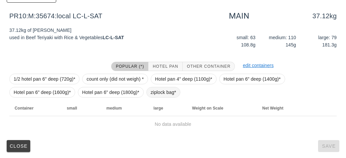
click at [155, 95] on span "ziplock bag*" at bounding box center [164, 92] width 26 height 10
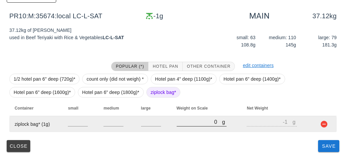
click at [192, 124] on input "0" at bounding box center [200, 122] width 46 height 9
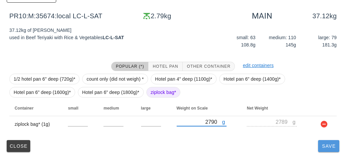
click at [318, 146] on button "Save" at bounding box center [328, 146] width 21 height 12
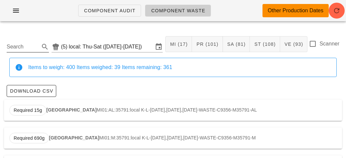
click at [19, 46] on input "Search" at bounding box center [23, 47] width 32 height 11
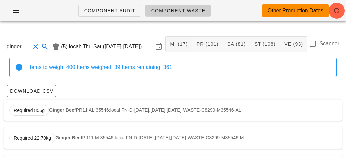
click at [52, 109] on strong "Ginger Beef" at bounding box center [62, 109] width 27 height 5
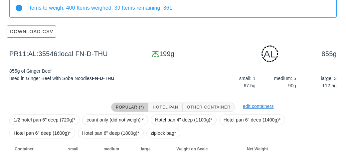
scroll to position [100, 0]
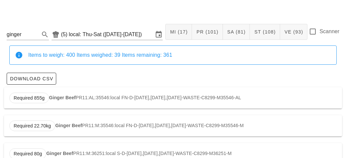
scroll to position [19, 0]
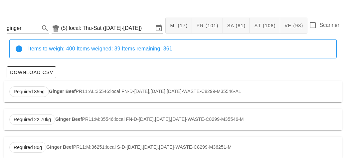
click at [142, 120] on div "Required 22.70kg Ginger Beef PR11:M:35546:local FN-D-[DATE],[DATE],[DATE]-WASTE…" at bounding box center [173, 119] width 338 height 21
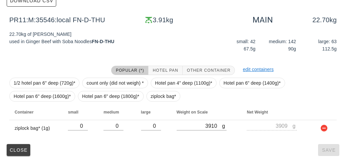
scroll to position [94, 0]
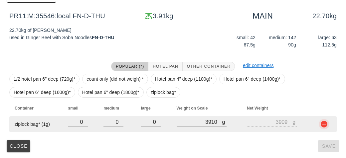
click at [321, 125] on button "button" at bounding box center [324, 124] width 8 height 8
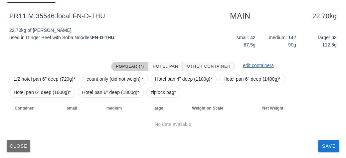
click at [9, 149] on button "Close" at bounding box center [19, 146] width 24 height 12
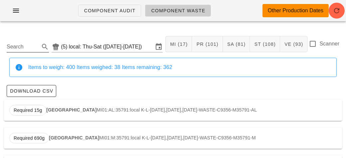
click at [17, 46] on input "Search" at bounding box center [23, 47] width 32 height 11
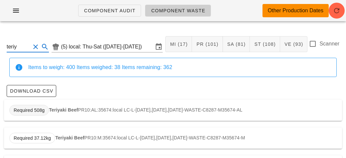
click at [40, 111] on span "Required 508g" at bounding box center [29, 110] width 31 height 10
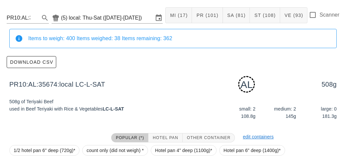
scroll to position [100, 0]
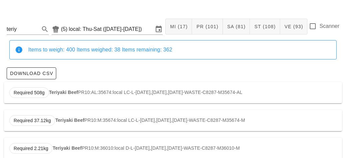
scroll to position [58, 0]
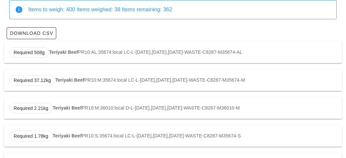
click at [66, 77] on strong "Teriyaki Beef" at bounding box center [69, 79] width 29 height 5
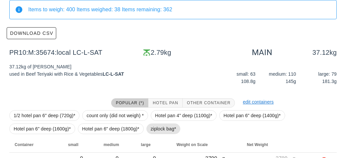
click at [152, 128] on span "ziplock bag*" at bounding box center [164, 129] width 26 height 10
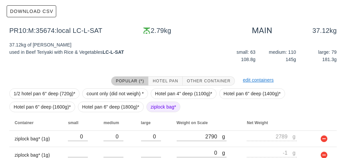
scroll to position [111, 0]
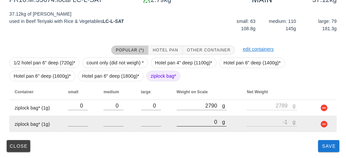
click at [186, 124] on input "0" at bounding box center [200, 122] width 46 height 9
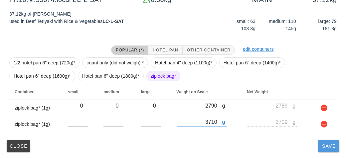
click at [324, 146] on span "Save" at bounding box center [328, 146] width 16 height 5
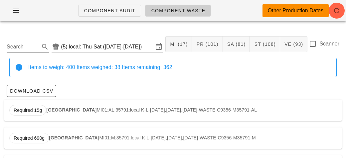
click at [13, 45] on input "Search" at bounding box center [23, 47] width 32 height 11
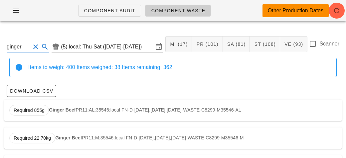
click at [70, 117] on div "Required 855g Ginger Beef PR11:AL:35546:local FN-D-[DATE],[DATE],[DATE]-WASTE-C…" at bounding box center [173, 110] width 338 height 21
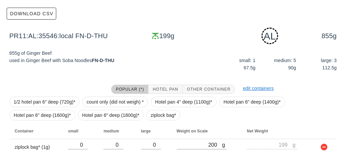
scroll to position [100, 0]
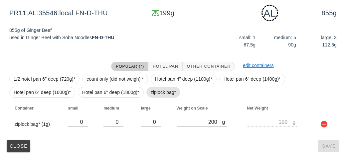
click at [155, 92] on span "ziplock bag*" at bounding box center [164, 92] width 26 height 10
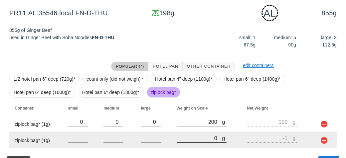
click at [191, 138] on input "0" at bounding box center [200, 138] width 46 height 9
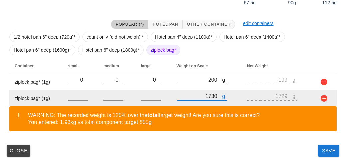
scroll to position [147, 0]
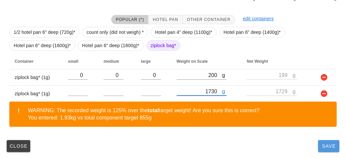
click at [324, 148] on span "Save" at bounding box center [328, 146] width 16 height 5
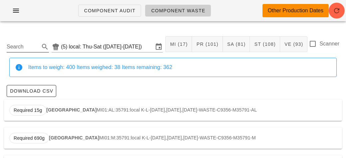
click at [30, 49] on input "Search" at bounding box center [23, 47] width 32 height 11
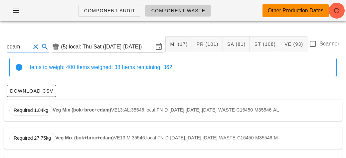
click at [43, 120] on div "Required 1.84kg Veg Mix (bok+broc+edam) VE13:AL:35546:local FN-D-[DATE],[DATE],…" at bounding box center [173, 110] width 338 height 21
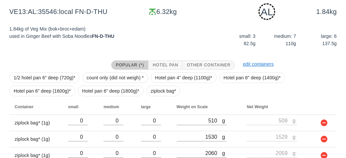
scroll to position [105, 0]
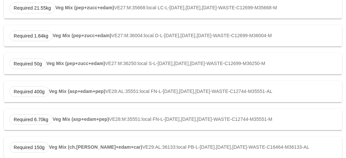
click at [75, 91] on strong "Veg Mix (asp+edam+pep)" at bounding box center [77, 91] width 56 height 5
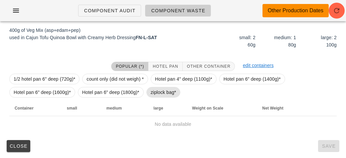
click at [158, 94] on span "ziplock bag*" at bounding box center [164, 92] width 26 height 10
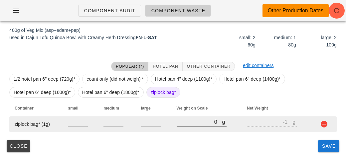
click at [186, 122] on input "0" at bounding box center [200, 122] width 46 height 9
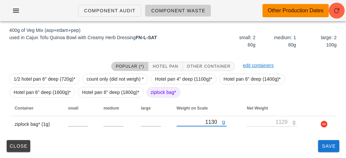
click at [317, 150] on div "Close Save" at bounding box center [173, 146] width 338 height 17
click at [326, 148] on span "Save" at bounding box center [328, 146] width 16 height 5
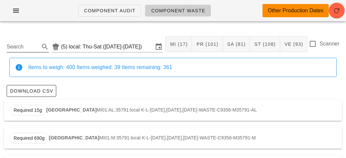
click at [23, 49] on input "Search" at bounding box center [23, 47] width 32 height 11
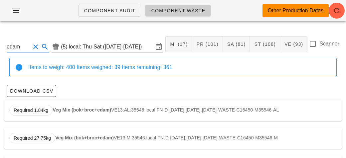
click at [87, 110] on strong "Veg Mix (bok+broc+edam)" at bounding box center [82, 109] width 59 height 5
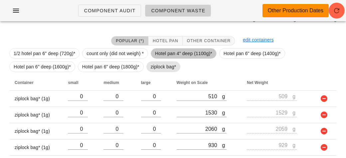
click at [166, 64] on span "ziplock bag*" at bounding box center [164, 67] width 26 height 10
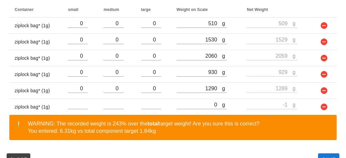
scroll to position [212, 0]
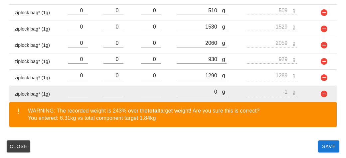
click at [196, 93] on input "0" at bounding box center [200, 91] width 46 height 9
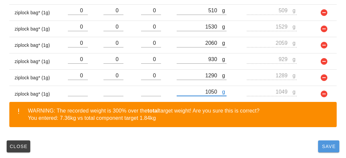
click at [326, 149] on button "Save" at bounding box center [328, 147] width 21 height 12
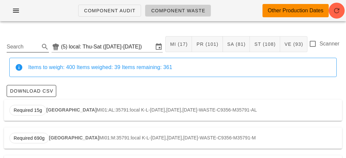
click at [27, 48] on input "Search" at bounding box center [23, 47] width 32 height 11
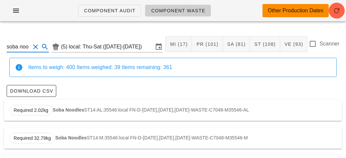
click at [52, 108] on div "Required 2.02kg Soba Noodles ST14:AL:35546:local FN-D-[DATE],[DATE],[DATE]-WAST…" at bounding box center [173, 110] width 338 height 21
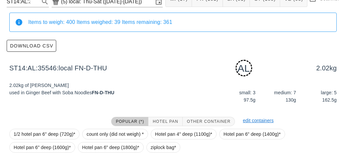
scroll to position [100, 0]
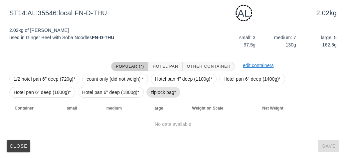
click at [165, 91] on span "ziplock bag*" at bounding box center [164, 92] width 26 height 10
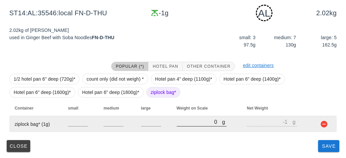
click at [189, 124] on input "0" at bounding box center [200, 122] width 46 height 9
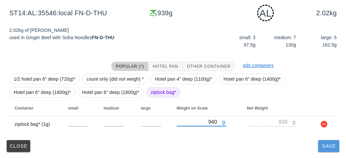
click at [326, 149] on button "Save" at bounding box center [328, 146] width 21 height 12
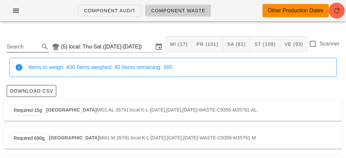
click at [9, 49] on input "Search" at bounding box center [23, 47] width 32 height 11
click at [50, 106] on span "Required 2.20kg" at bounding box center [30, 110] width 43 height 11
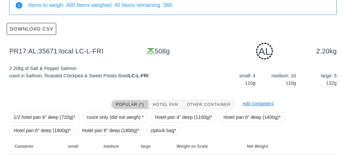
scroll to position [116, 0]
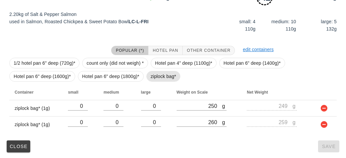
click at [160, 78] on span "ziplock bag*" at bounding box center [164, 76] width 26 height 10
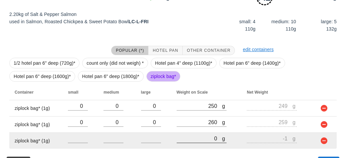
click at [202, 138] on input "0" at bounding box center [200, 138] width 46 height 9
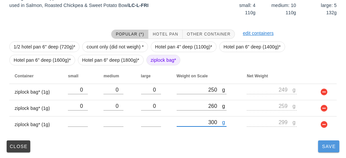
click at [327, 147] on span "Save" at bounding box center [328, 146] width 16 height 5
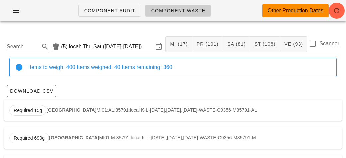
click at [26, 49] on input "Search" at bounding box center [23, 47] width 32 height 11
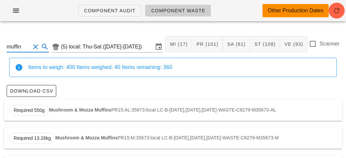
click at [54, 112] on strong "Mushroom & Mozza Muffins" at bounding box center [80, 109] width 62 height 5
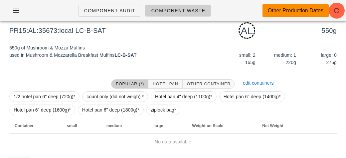
scroll to position [100, 0]
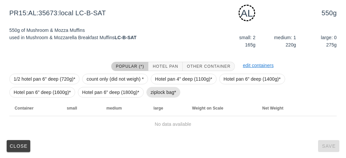
click at [163, 95] on span "ziplock bag*" at bounding box center [164, 92] width 26 height 10
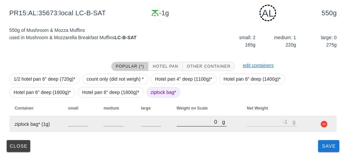
click at [181, 123] on input "0" at bounding box center [200, 122] width 46 height 9
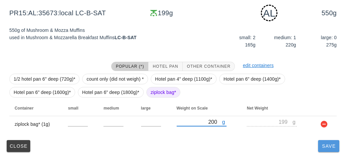
click at [328, 149] on button "Save" at bounding box center [328, 146] width 21 height 12
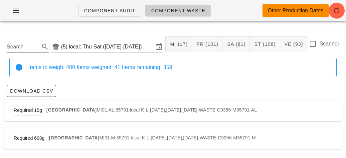
click at [26, 46] on input "Search" at bounding box center [23, 47] width 32 height 11
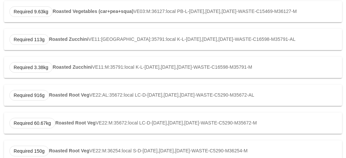
scroll to position [643, 0]
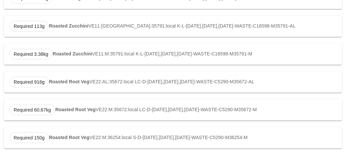
click at [76, 82] on strong "Roasted Root Veg" at bounding box center [69, 81] width 40 height 5
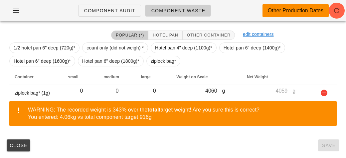
scroll to position [131, 0]
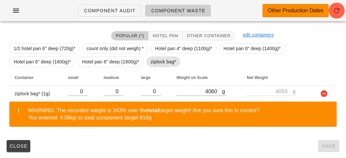
click at [161, 62] on span "ziplock bag*" at bounding box center [164, 62] width 26 height 10
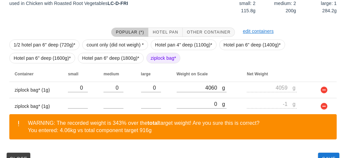
scroll to position [143, 0]
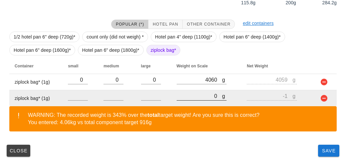
click at [197, 98] on input "0" at bounding box center [200, 96] width 46 height 9
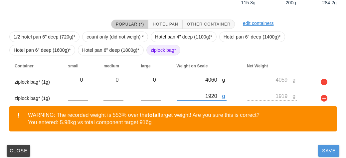
click at [323, 152] on span "Save" at bounding box center [328, 150] width 16 height 5
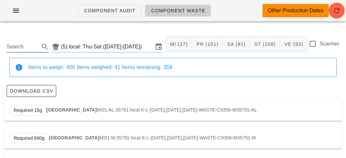
click at [18, 44] on input "Search" at bounding box center [23, 47] width 32 height 11
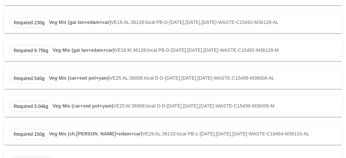
scroll to position [255, 0]
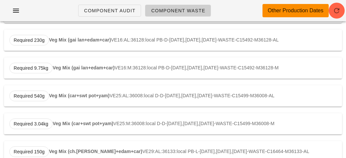
click at [66, 65] on strong "Veg Mix (gai lan+edam+car)" at bounding box center [84, 67] width 62 height 5
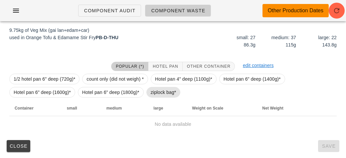
click at [157, 91] on span "ziplock bag*" at bounding box center [164, 92] width 26 height 10
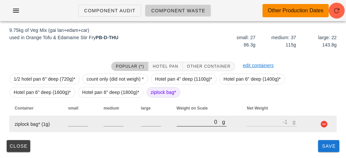
click at [200, 126] on input "0" at bounding box center [200, 122] width 46 height 9
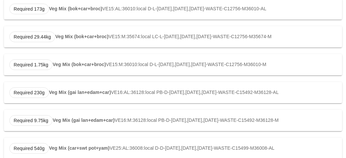
scroll to position [188, 0]
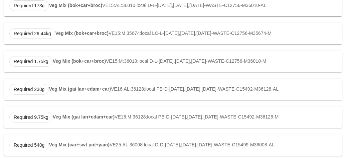
click at [82, 90] on strong "Veg Mix (gai lan+edam+car)" at bounding box center [80, 88] width 62 height 5
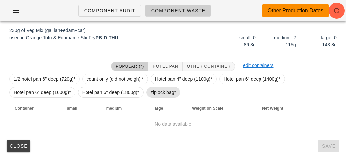
click at [157, 96] on span "ziplock bag*" at bounding box center [164, 92] width 26 height 10
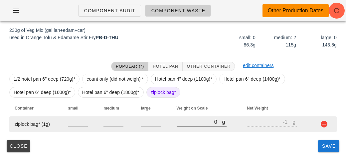
click at [186, 121] on input "0" at bounding box center [200, 122] width 46 height 9
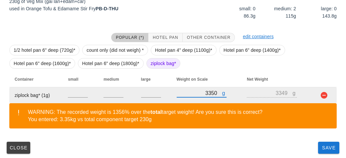
scroll to position [131, 0]
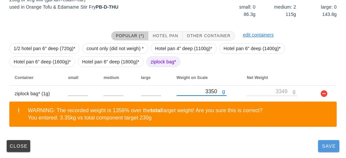
click at [326, 147] on span "Save" at bounding box center [328, 146] width 16 height 5
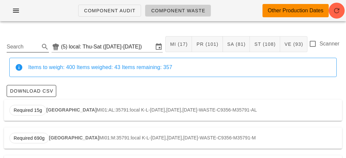
click at [20, 42] on input "Search" at bounding box center [23, 47] width 32 height 11
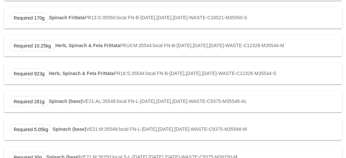
click at [61, 103] on strong "Spinach (base)" at bounding box center [66, 101] width 34 height 5
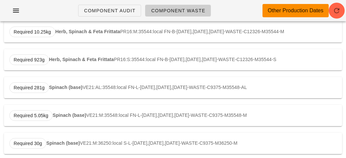
scroll to position [168, 0]
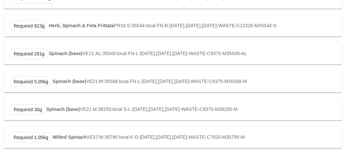
click at [75, 138] on strong "Wilted Spinach" at bounding box center [70, 137] width 34 height 5
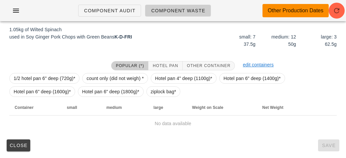
scroll to position [94, 0]
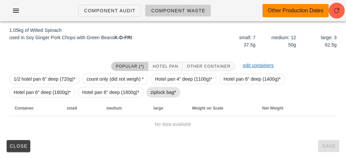
click at [165, 96] on span "ziplock bag*" at bounding box center [164, 92] width 26 height 10
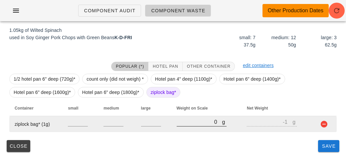
click at [190, 121] on input "0" at bounding box center [200, 122] width 46 height 9
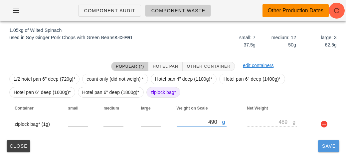
click at [330, 150] on button "Save" at bounding box center [328, 146] width 21 height 12
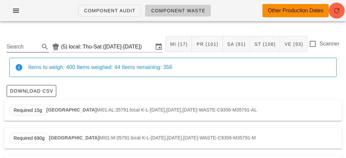
click at [21, 49] on input "Search" at bounding box center [23, 47] width 32 height 11
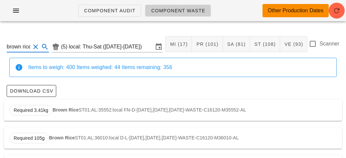
click at [55, 111] on strong "Brown Rice" at bounding box center [66, 109] width 26 height 5
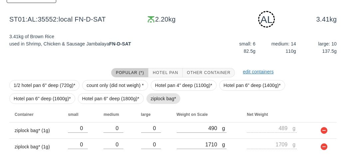
click at [154, 97] on span "ziplock bag*" at bounding box center [164, 99] width 26 height 10
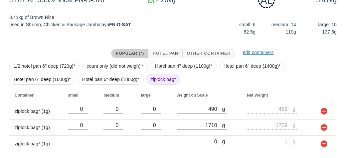
scroll to position [133, 0]
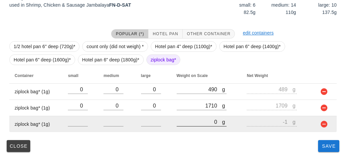
click at [194, 124] on input "0" at bounding box center [200, 122] width 46 height 9
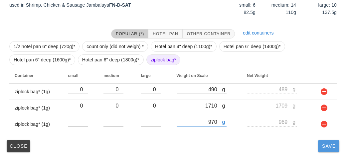
click at [323, 147] on span "Save" at bounding box center [328, 146] width 16 height 5
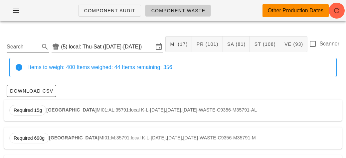
click at [28, 47] on input "Search" at bounding box center [23, 47] width 32 height 11
click at [67, 108] on strong "Cauliflower Rice Pilaf" at bounding box center [73, 109] width 48 height 5
click at [56, 110] on strong "Cauliflower Rice Pilaf" at bounding box center [73, 109] width 48 height 5
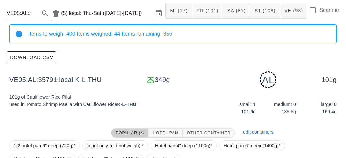
scroll to position [100, 0]
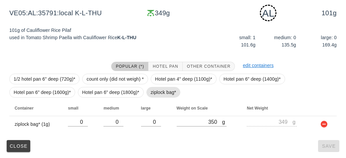
click at [157, 94] on span "ziplock bag*" at bounding box center [164, 92] width 26 height 10
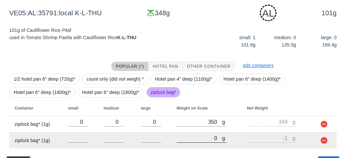
click at [196, 140] on input "0" at bounding box center [200, 138] width 46 height 9
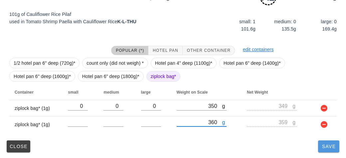
click at [333, 151] on button "Save" at bounding box center [328, 147] width 21 height 12
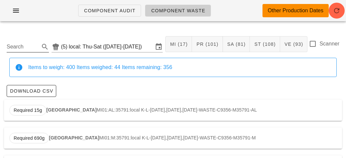
click at [18, 50] on input "Search" at bounding box center [23, 47] width 32 height 11
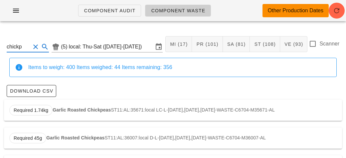
click at [64, 107] on strong "Garlic Roasted Chickpeas" at bounding box center [82, 109] width 58 height 5
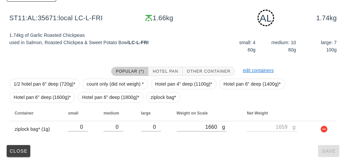
scroll to position [100, 0]
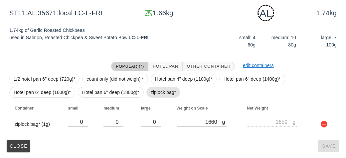
click at [153, 94] on span "ziplock bag*" at bounding box center [164, 92] width 26 height 10
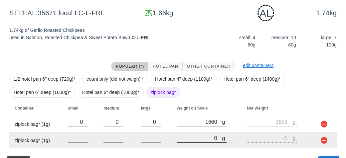
click at [197, 137] on input "0" at bounding box center [200, 138] width 46 height 9
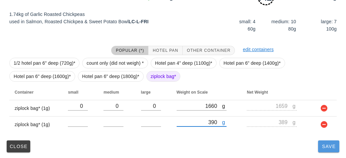
click at [325, 149] on button "Save" at bounding box center [328, 147] width 21 height 12
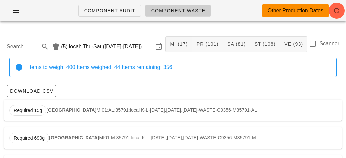
click at [32, 42] on input "Search" at bounding box center [23, 47] width 32 height 11
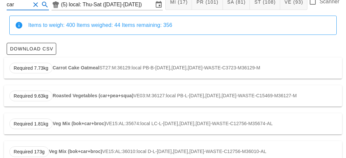
scroll to position [44, 0]
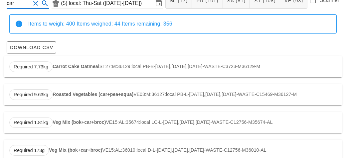
click at [77, 92] on strong "Roasted Vegetables (car+pea+squa)" at bounding box center [93, 94] width 81 height 5
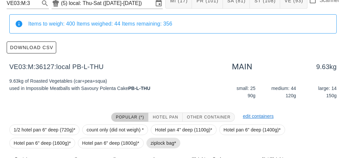
click at [165, 143] on span "ziplock bag*" at bounding box center [164, 143] width 26 height 10
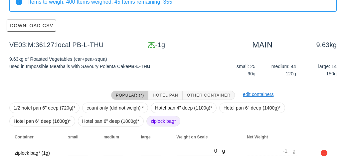
scroll to position [94, 0]
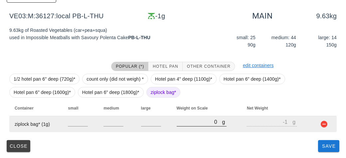
click at [209, 125] on input "0" at bounding box center [200, 122] width 46 height 9
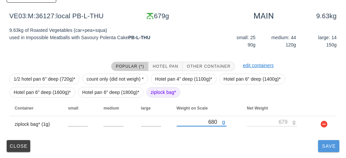
click at [328, 146] on span "Save" at bounding box center [328, 146] width 16 height 5
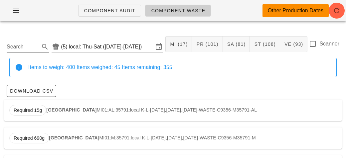
click at [33, 44] on input "Search" at bounding box center [23, 47] width 32 height 11
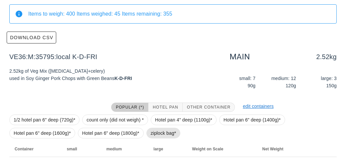
click at [156, 132] on span "ziplock bag*" at bounding box center [164, 133] width 26 height 10
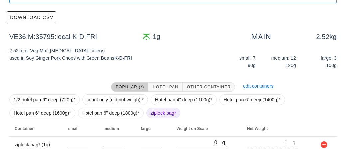
scroll to position [94, 0]
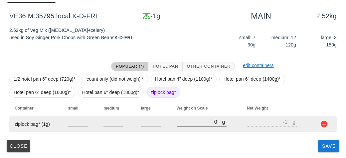
click at [186, 118] on input "0" at bounding box center [200, 122] width 46 height 9
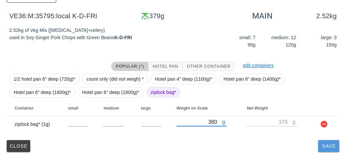
click at [328, 150] on button "Save" at bounding box center [328, 146] width 21 height 12
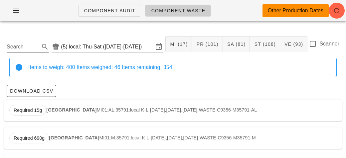
click at [12, 49] on input "Search" at bounding box center [23, 47] width 32 height 11
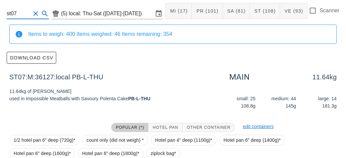
scroll to position [94, 0]
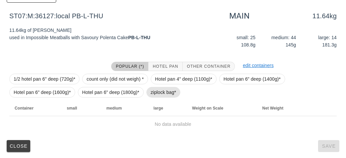
click at [148, 93] on span "ziplock bag*" at bounding box center [163, 92] width 34 height 11
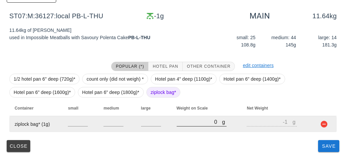
click at [185, 123] on input "0" at bounding box center [200, 122] width 46 height 9
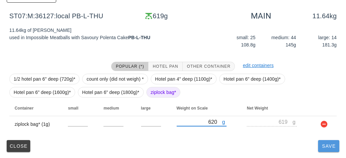
click at [320, 151] on button "Save" at bounding box center [328, 146] width 21 height 12
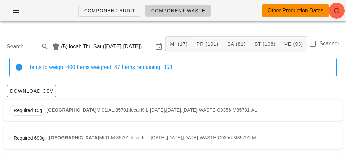
click at [12, 48] on input "Search" at bounding box center [23, 47] width 32 height 11
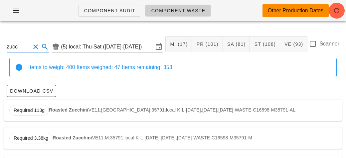
click at [55, 110] on strong "Roasted Zucchini" at bounding box center [68, 109] width 39 height 5
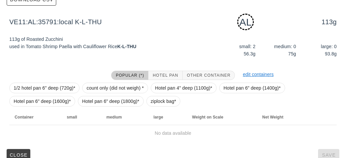
scroll to position [100, 0]
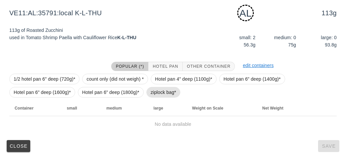
click at [156, 91] on span "ziplock bag*" at bounding box center [164, 92] width 26 height 10
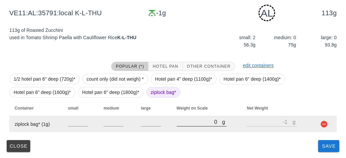
click at [194, 121] on input "0" at bounding box center [200, 122] width 46 height 9
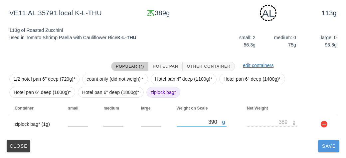
click at [326, 149] on button "Save" at bounding box center [328, 146] width 21 height 12
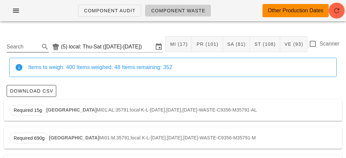
click at [18, 42] on input "Search" at bounding box center [23, 47] width 32 height 11
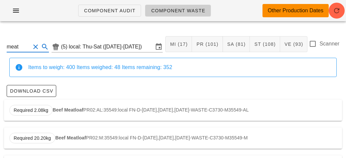
click at [57, 114] on div "Required 2.08kg Beef Meatloaf PR02:AL:35549:local FN-D-[DATE],[DATE],[DATE]-WAS…" at bounding box center [173, 110] width 338 height 21
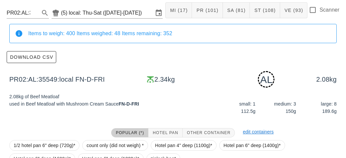
scroll to position [116, 0]
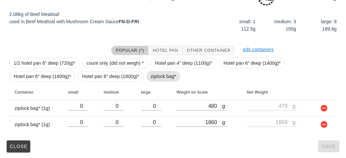
click at [157, 78] on span "ziplock bag*" at bounding box center [164, 76] width 26 height 10
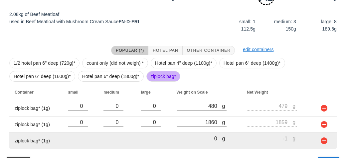
click at [194, 136] on input "0" at bounding box center [200, 138] width 46 height 9
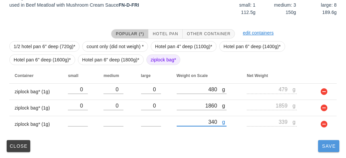
click at [327, 149] on button "Save" at bounding box center [328, 146] width 21 height 12
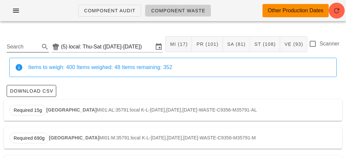
click at [36, 47] on input "Search" at bounding box center [23, 47] width 32 height 11
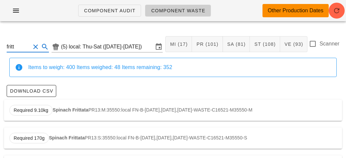
click at [60, 104] on div "Required 9.10kg Spinach Frittata PR13:M:35550:local FN-B-[DATE],[DATE],[DATE]-W…" at bounding box center [173, 110] width 338 height 21
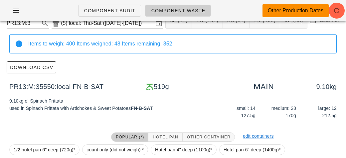
scroll to position [94, 0]
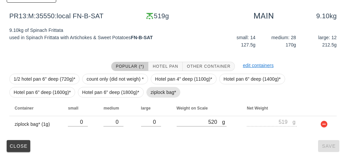
click at [160, 92] on span "ziplock bag*" at bounding box center [164, 92] width 26 height 10
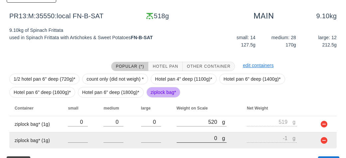
click at [204, 136] on input "0" at bounding box center [200, 138] width 46 height 9
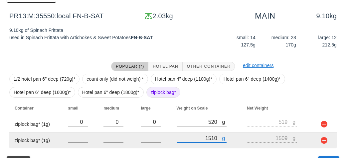
scroll to position [111, 0]
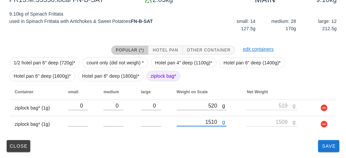
click at [154, 78] on span "ziplock bag*" at bounding box center [164, 76] width 26 height 10
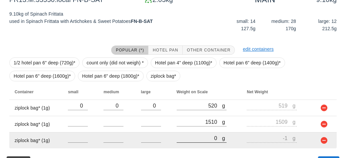
click at [194, 136] on input "0" at bounding box center [200, 138] width 46 height 9
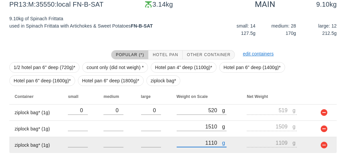
scroll to position [127, 0]
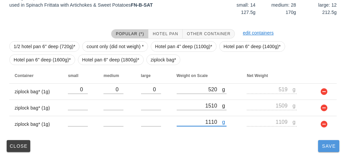
click at [329, 151] on button "Save" at bounding box center [328, 146] width 21 height 12
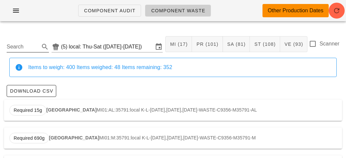
click at [27, 50] on input "Search" at bounding box center [23, 47] width 32 height 11
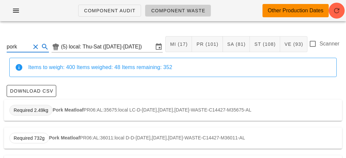
click at [52, 110] on span "Required 2.49kg" at bounding box center [30, 110] width 43 height 11
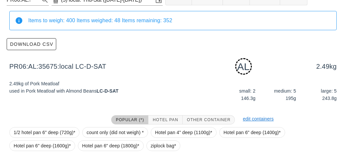
scroll to position [100, 0]
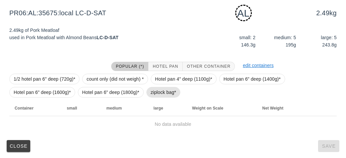
click at [164, 91] on span "ziplock bag*" at bounding box center [164, 92] width 26 height 10
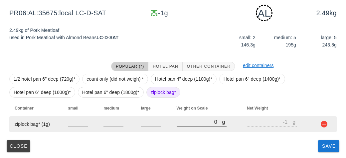
click at [190, 121] on input "0" at bounding box center [200, 122] width 46 height 9
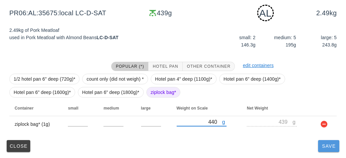
click at [324, 144] on span "Save" at bounding box center [328, 146] width 16 height 5
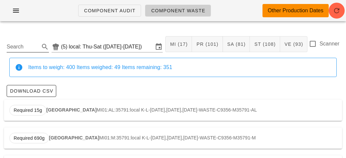
click at [13, 49] on input "Search" at bounding box center [23, 47] width 32 height 11
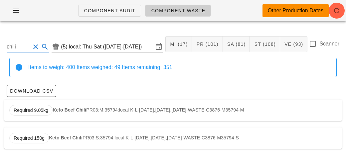
click at [62, 112] on strong "Keto Beef Chili" at bounding box center [70, 109] width 34 height 5
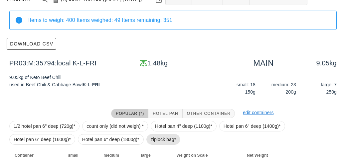
click at [158, 135] on span "ziplock bag*" at bounding box center [164, 140] width 26 height 10
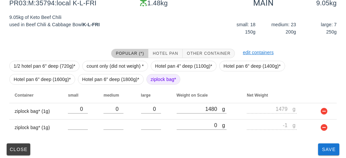
scroll to position [111, 0]
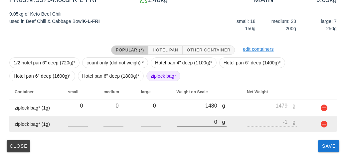
click at [189, 121] on input "0" at bounding box center [200, 122] width 46 height 9
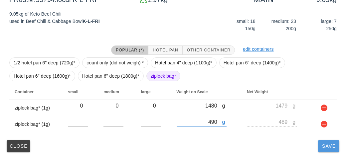
click at [329, 149] on button "Save" at bounding box center [328, 146] width 21 height 12
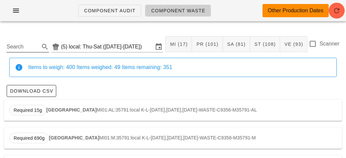
click at [25, 47] on input "Search" at bounding box center [23, 47] width 32 height 11
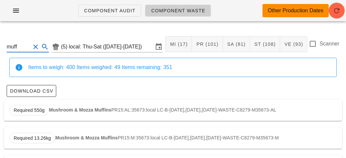
click at [55, 110] on strong "Mushroom & Mozza Muffins" at bounding box center [80, 109] width 62 height 5
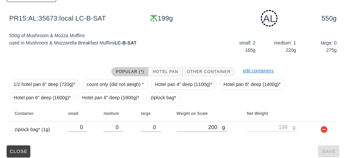
scroll to position [100, 0]
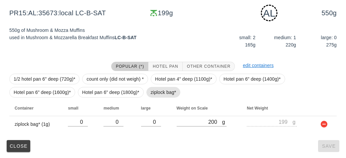
click at [157, 93] on span "ziplock bag*" at bounding box center [164, 92] width 26 height 10
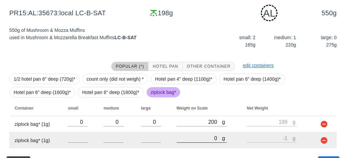
click at [196, 140] on input "0" at bounding box center [200, 138] width 46 height 9
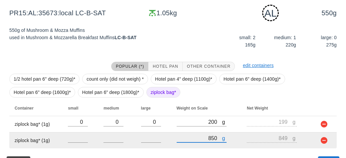
scroll to position [116, 0]
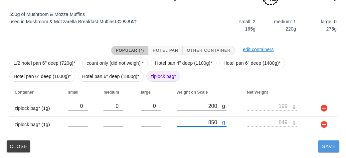
click at [330, 150] on button "Save" at bounding box center [328, 147] width 21 height 12
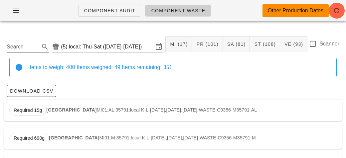
click at [22, 49] on input "Search" at bounding box center [23, 47] width 32 height 11
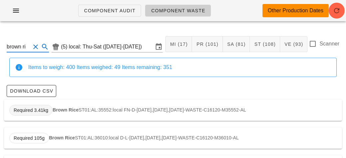
click at [39, 110] on span "Required 3.41kg" at bounding box center [31, 110] width 35 height 10
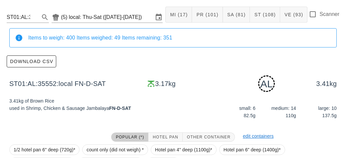
scroll to position [133, 0]
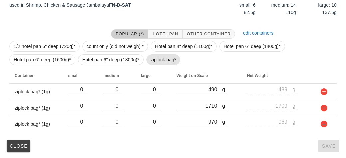
click at [149, 62] on span "ziplock bag*" at bounding box center [163, 60] width 34 height 11
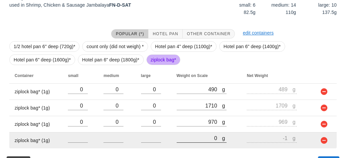
click at [185, 139] on input "0" at bounding box center [200, 138] width 46 height 9
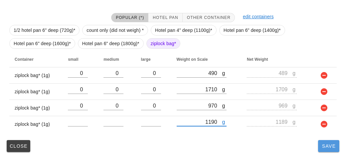
click at [331, 147] on span "Save" at bounding box center [328, 146] width 16 height 5
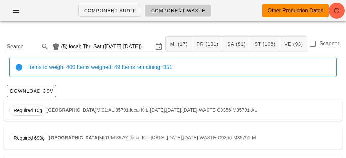
click at [27, 44] on input "Search" at bounding box center [23, 47] width 32 height 11
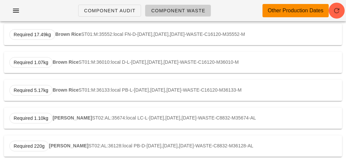
click at [55, 122] on div "Required 1.10kg [PERSON_NAME] ST02:AL:35674:local LC-L-[DATE],[DATE],[DATE]-WAS…" at bounding box center [173, 118] width 338 height 21
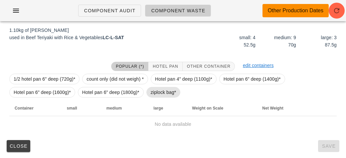
click at [154, 96] on span "ziplock bag*" at bounding box center [164, 92] width 26 height 10
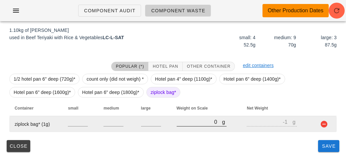
click at [191, 125] on input "0" at bounding box center [200, 122] width 46 height 9
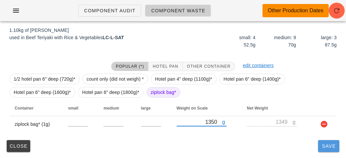
click at [323, 152] on button "Save" at bounding box center [328, 146] width 21 height 12
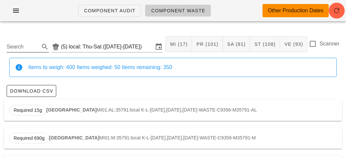
click at [11, 43] on input "Search" at bounding box center [23, 47] width 32 height 11
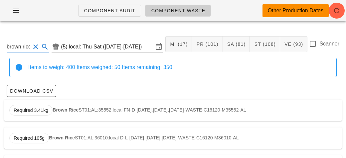
click at [52, 107] on div "Required 3.41kg Brown Rice ST01:AL:35552:local FN-D-[DATE],[DATE],[DATE]-WASTE-…" at bounding box center [173, 110] width 338 height 21
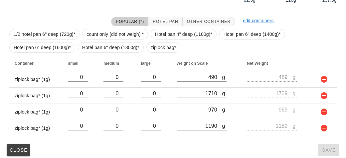
scroll to position [149, 0]
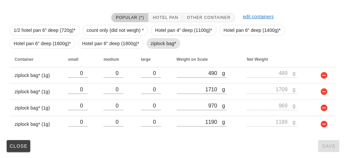
click at [162, 41] on span "ziplock bag*" at bounding box center [164, 44] width 26 height 10
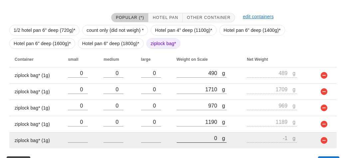
click at [190, 136] on input "0" at bounding box center [200, 138] width 46 height 9
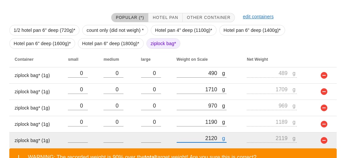
scroll to position [196, 0]
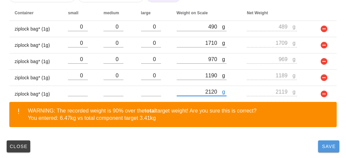
click at [322, 149] on button "Save" at bounding box center [328, 147] width 21 height 12
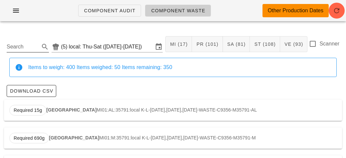
click at [23, 38] on div "Search" at bounding box center [28, 45] width 42 height 15
click at [36, 45] on input "Search" at bounding box center [23, 47] width 32 height 11
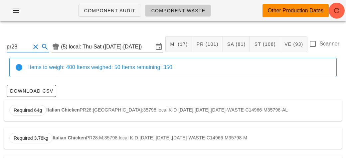
click at [61, 108] on strong "Italian Chicken" at bounding box center [62, 109] width 33 height 5
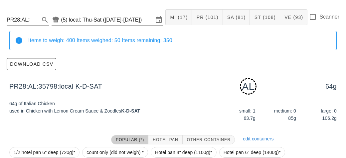
scroll to position [33, 0]
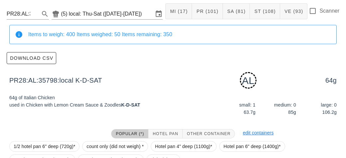
click at [104, 136] on div at bounding box center [56, 133] width 102 height 17
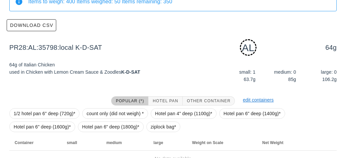
scroll to position [100, 0]
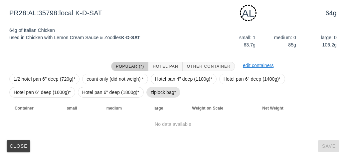
click at [159, 90] on span "ziplock bag*" at bounding box center [164, 92] width 26 height 10
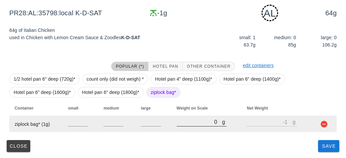
click at [196, 129] on div at bounding box center [202, 130] width 50 height 5
click at [200, 124] on input "0" at bounding box center [200, 122] width 46 height 9
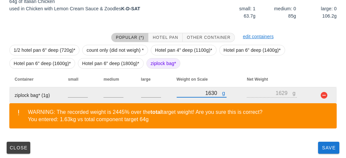
scroll to position [131, 0]
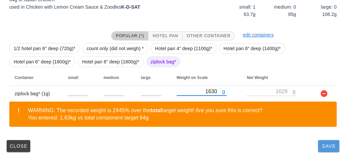
click at [328, 147] on span "Save" at bounding box center [328, 146] width 16 height 5
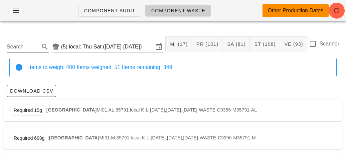
click at [27, 47] on input "Search" at bounding box center [23, 47] width 32 height 11
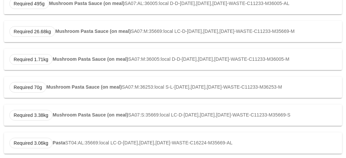
scroll to position [224, 0]
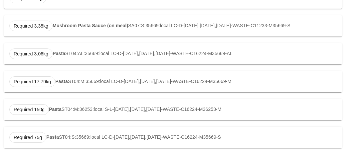
click at [62, 54] on strong "Pasta" at bounding box center [59, 53] width 13 height 5
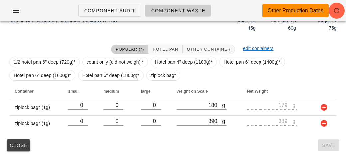
scroll to position [116, 0]
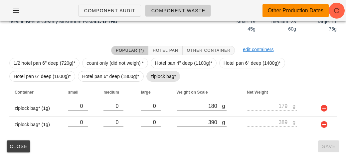
click at [152, 75] on span "ziplock bag*" at bounding box center [164, 76] width 26 height 10
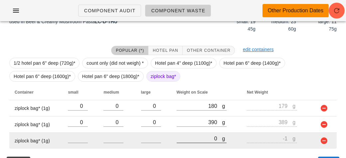
click at [195, 136] on input "0" at bounding box center [200, 138] width 46 height 9
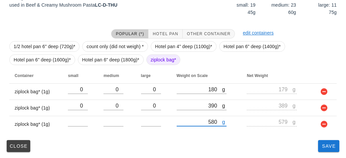
click at [327, 155] on div "ST04:AL:35669:local (5) local: Thu-Sat ([DATE]-[DATE]) MI (17) PR (101) SA (81)…" at bounding box center [173, 26] width 346 height 265
click at [326, 146] on span "Save" at bounding box center [328, 146] width 16 height 5
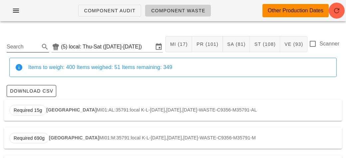
click at [18, 47] on input "Search" at bounding box center [23, 47] width 32 height 11
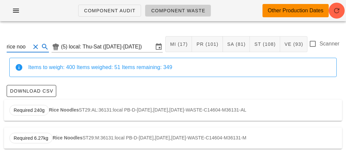
click at [60, 109] on strong "Rice Noodles" at bounding box center [64, 109] width 30 height 5
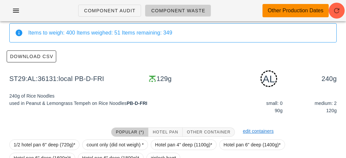
scroll to position [100, 0]
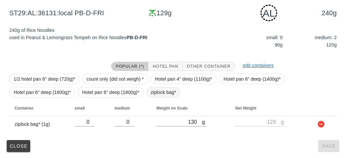
click at [151, 95] on span "ziplock bag*" at bounding box center [164, 92] width 26 height 10
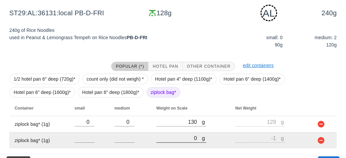
click at [171, 141] on input "0" at bounding box center [179, 138] width 46 height 9
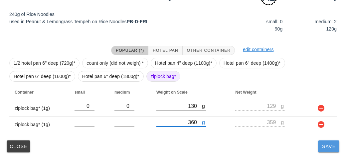
click at [329, 149] on button "Save" at bounding box center [328, 147] width 21 height 12
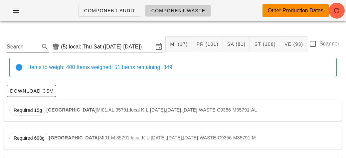
click at [16, 46] on input "Search" at bounding box center [23, 47] width 32 height 11
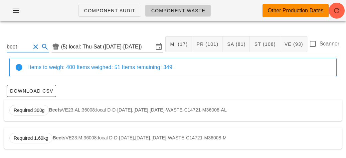
click at [59, 114] on div "Required 300g Beets VE23:AL:36008:local D-D-[DATE],[DATE],[DATE]-WASTE-C14721-M…" at bounding box center [173, 110] width 338 height 21
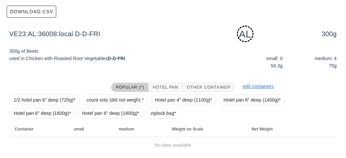
scroll to position [100, 0]
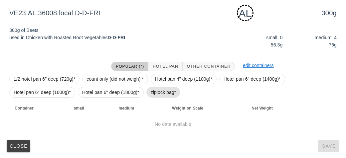
click at [151, 94] on span "ziplock bag*" at bounding box center [164, 92] width 26 height 10
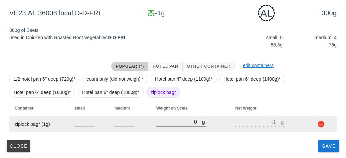
click at [175, 125] on input "0" at bounding box center [179, 122] width 46 height 9
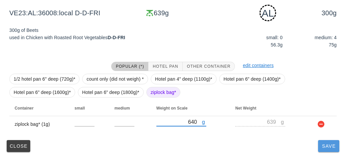
click at [327, 146] on span "Save" at bounding box center [328, 146] width 16 height 5
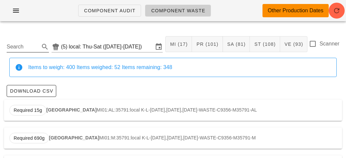
click at [20, 45] on input "Search" at bounding box center [23, 47] width 32 height 11
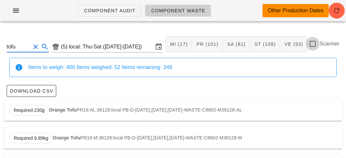
click at [316, 41] on div at bounding box center [312, 43] width 11 height 11
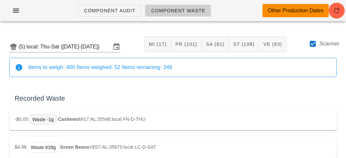
click at [41, 121] on span "Waste -1g" at bounding box center [42, 120] width 21 height 10
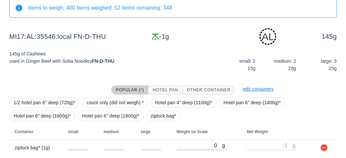
scroll to position [83, 0]
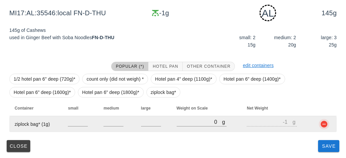
click at [322, 127] on button "button" at bounding box center [324, 124] width 8 height 8
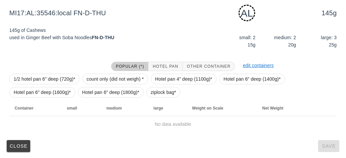
click at [323, 147] on div "Close Save" at bounding box center [173, 146] width 338 height 17
click at [14, 141] on button "Close" at bounding box center [19, 146] width 24 height 12
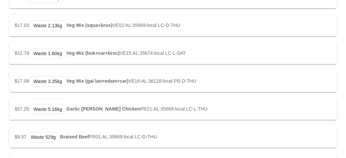
scroll to position [598, 0]
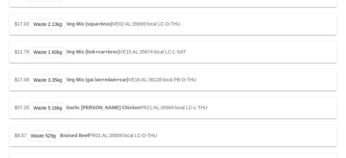
click at [93, 107] on strong "Garlic [PERSON_NAME] Chicken" at bounding box center [103, 107] width 74 height 5
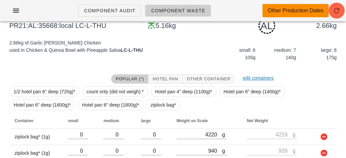
scroll to position [70, 0]
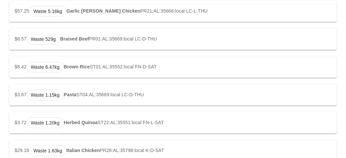
scroll to position [696, 0]
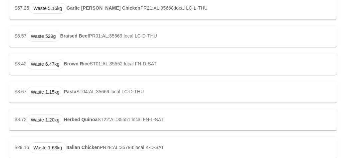
click at [21, 82] on div "$3.67 Waste 1.15kg Pasta ST04:AL:35669:local LC-D-THU" at bounding box center [172, 91] width 327 height 21
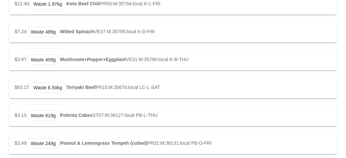
scroll to position [1205, 0]
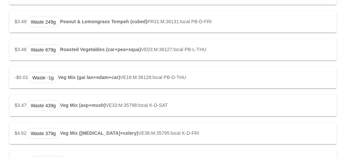
click at [69, 76] on strong "Veg Mix (gai lan+edam+car)" at bounding box center [89, 77] width 62 height 5
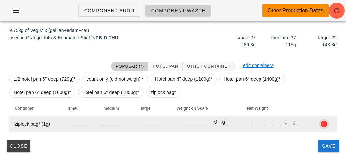
click at [324, 126] on button "button" at bounding box center [324, 124] width 8 height 8
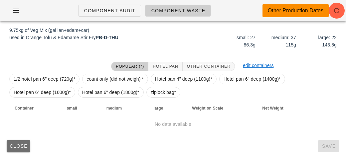
click at [12, 149] on button "Close" at bounding box center [19, 146] width 24 height 12
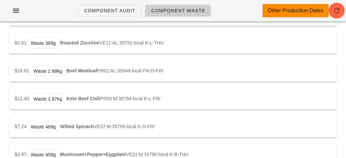
scroll to position [1106, 0]
